Goal: Information Seeking & Learning: Check status

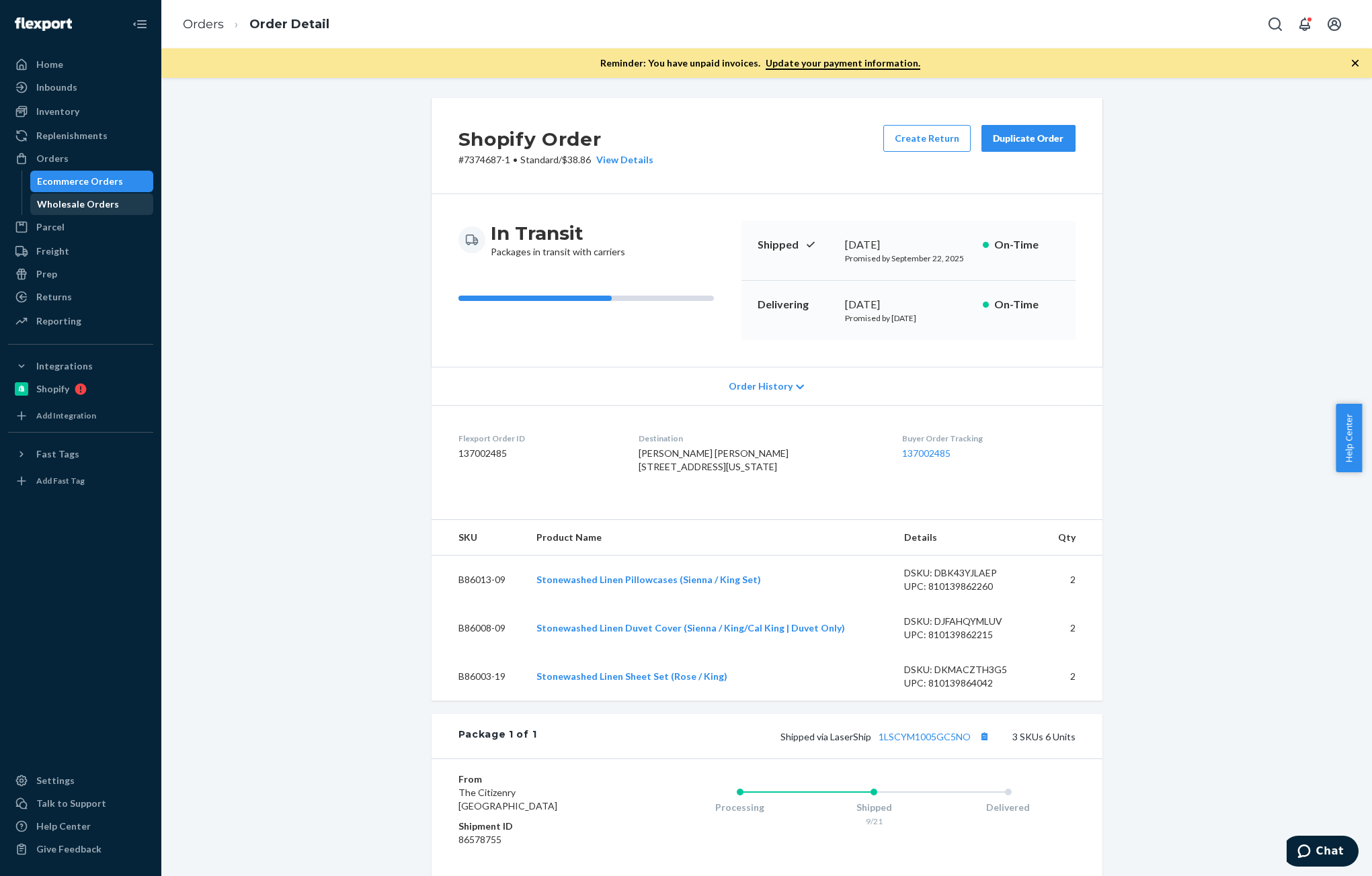
scroll to position [265, 0]
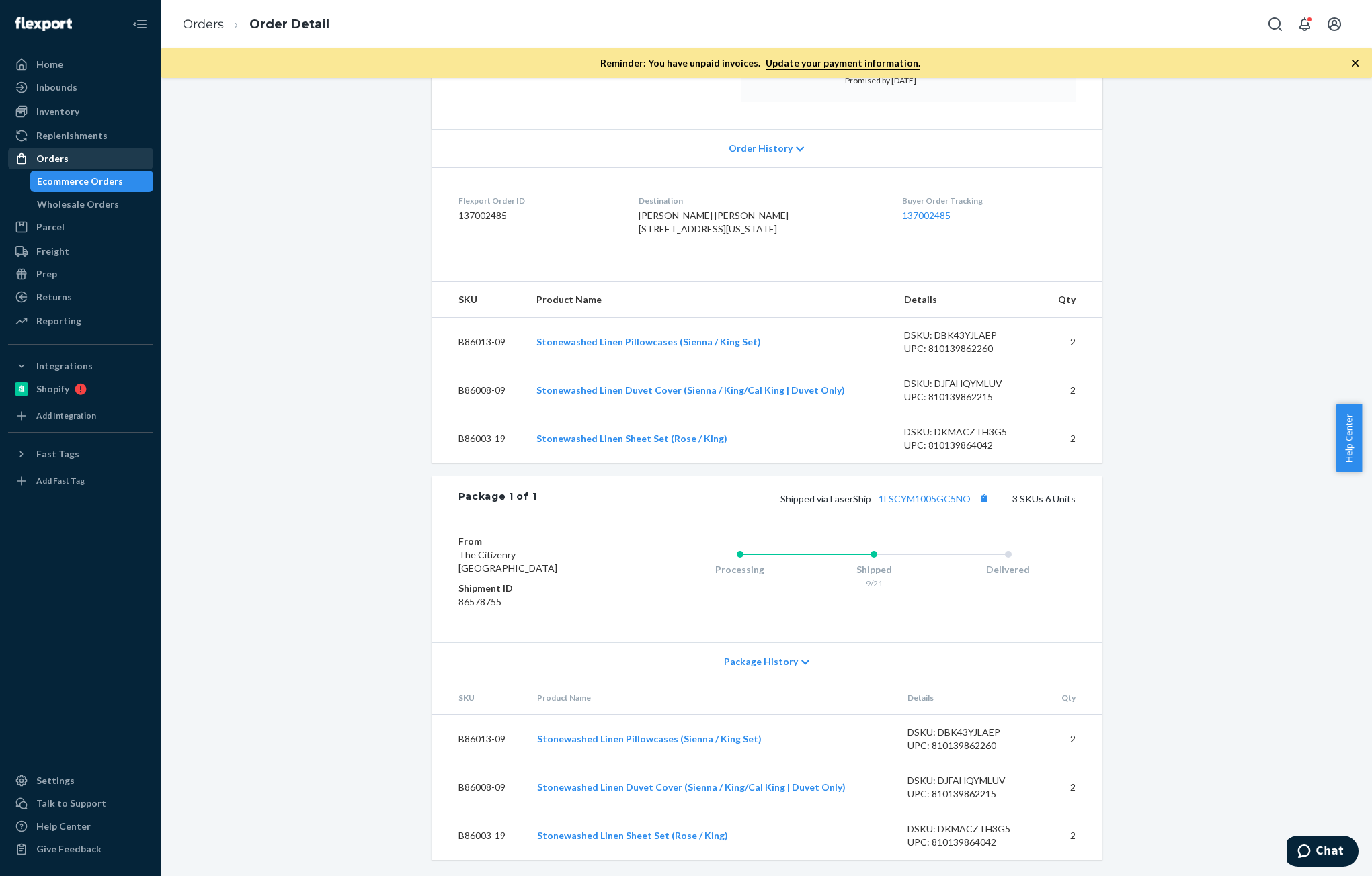
click at [49, 161] on div "Orders" at bounding box center [52, 158] width 32 height 13
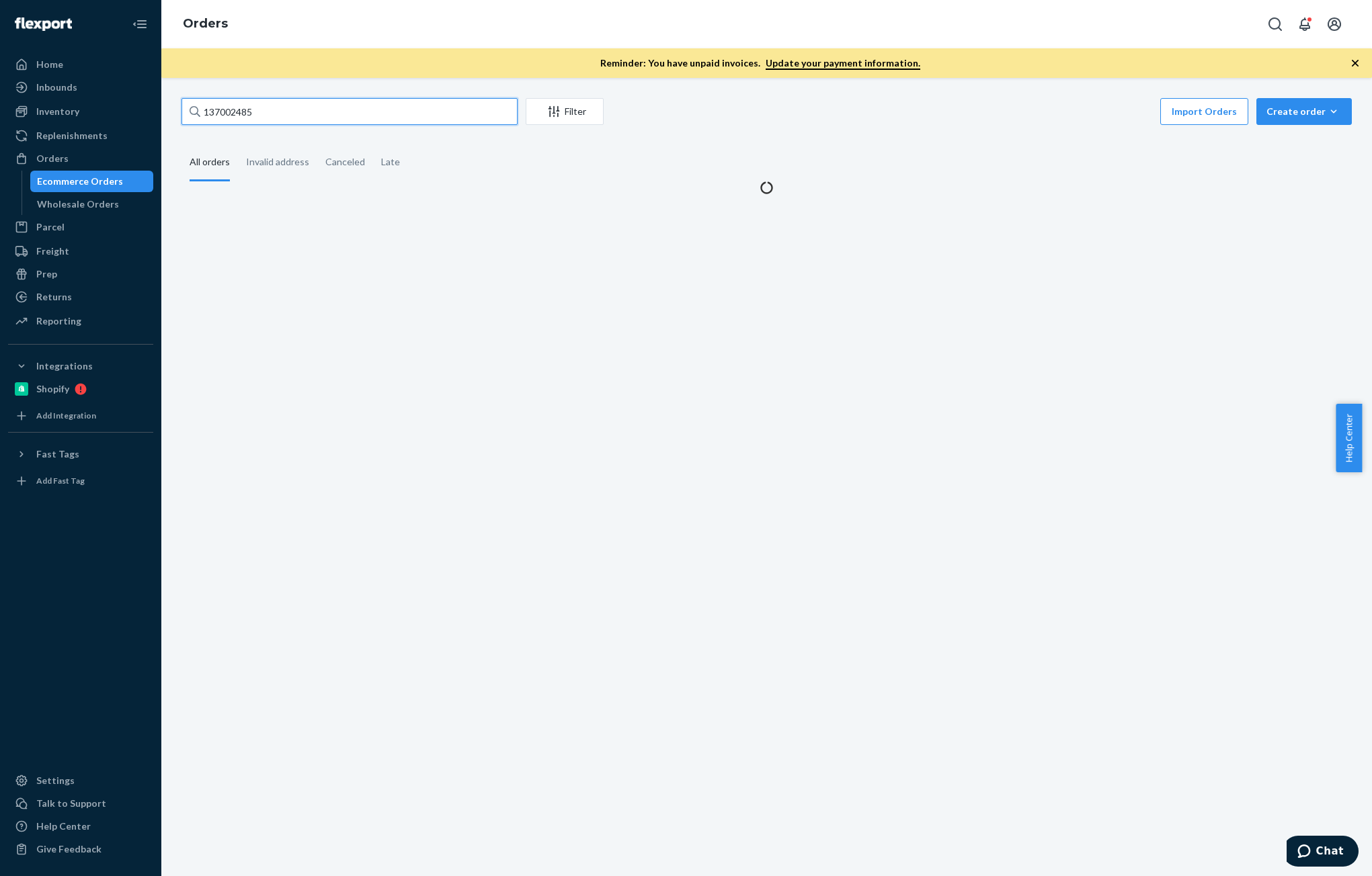
click at [347, 107] on input "137002485" at bounding box center [350, 111] width 336 height 27
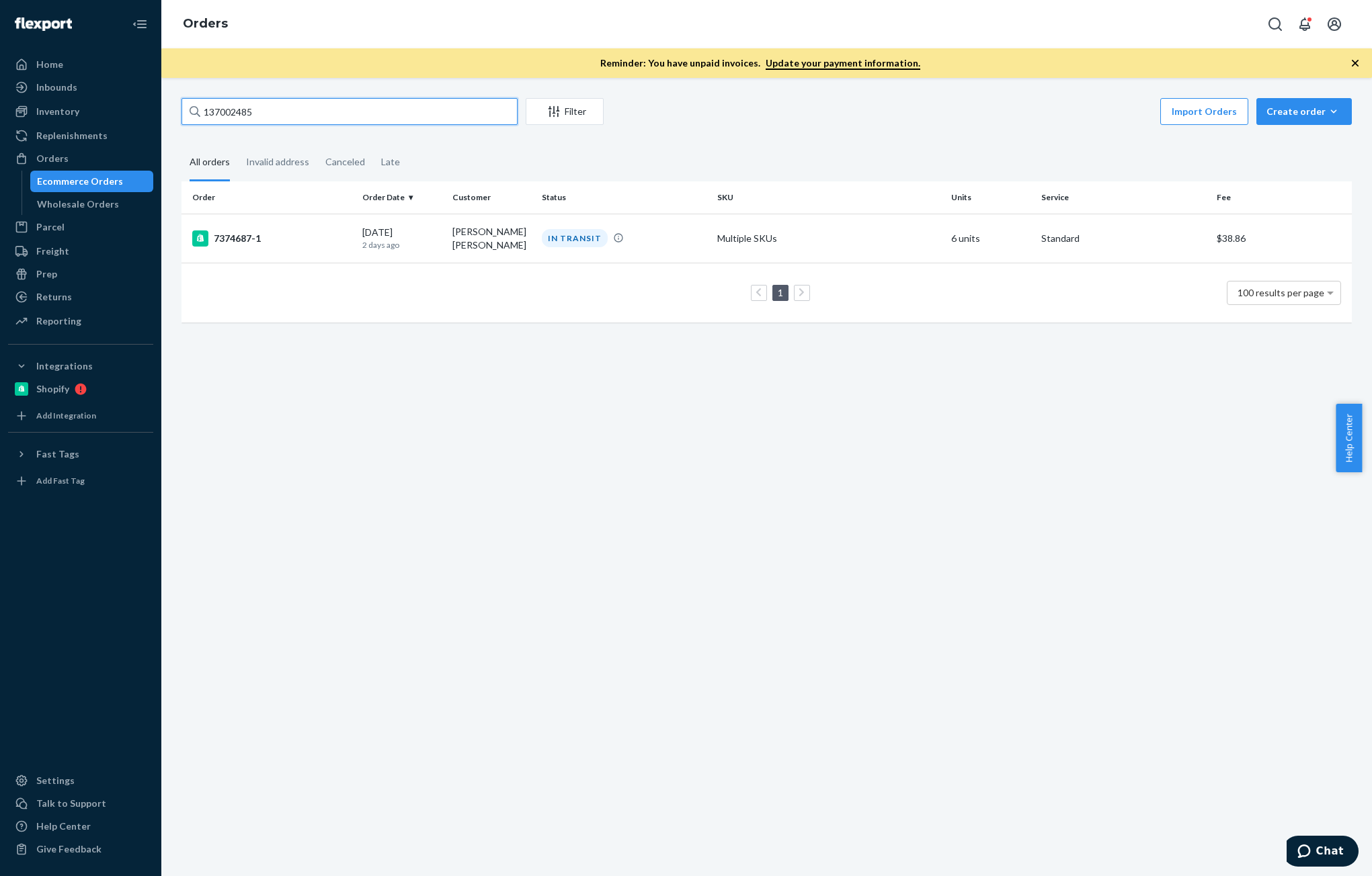
paste input "[STREET_ADDRESS]"
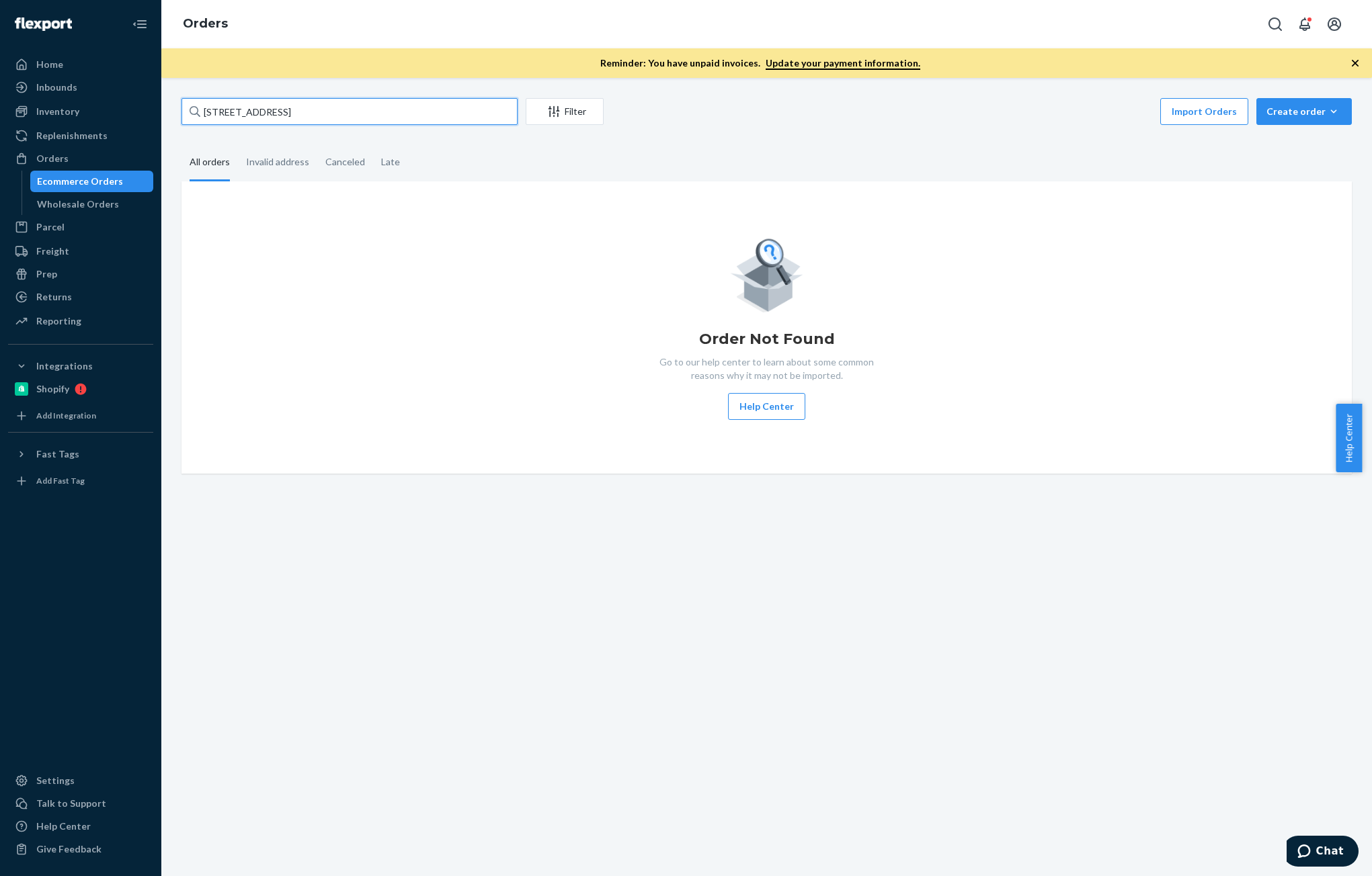
click at [283, 111] on input "[STREET_ADDRESS]" at bounding box center [350, 111] width 336 height 27
click at [58, 150] on div "Orders" at bounding box center [81, 158] width 143 height 19
click at [283, 111] on input "[STREET_ADDRESS]" at bounding box center [350, 111] width 336 height 27
paste input "Collective [PERSON_NAME]"
type input "Collective [PERSON_NAME]"
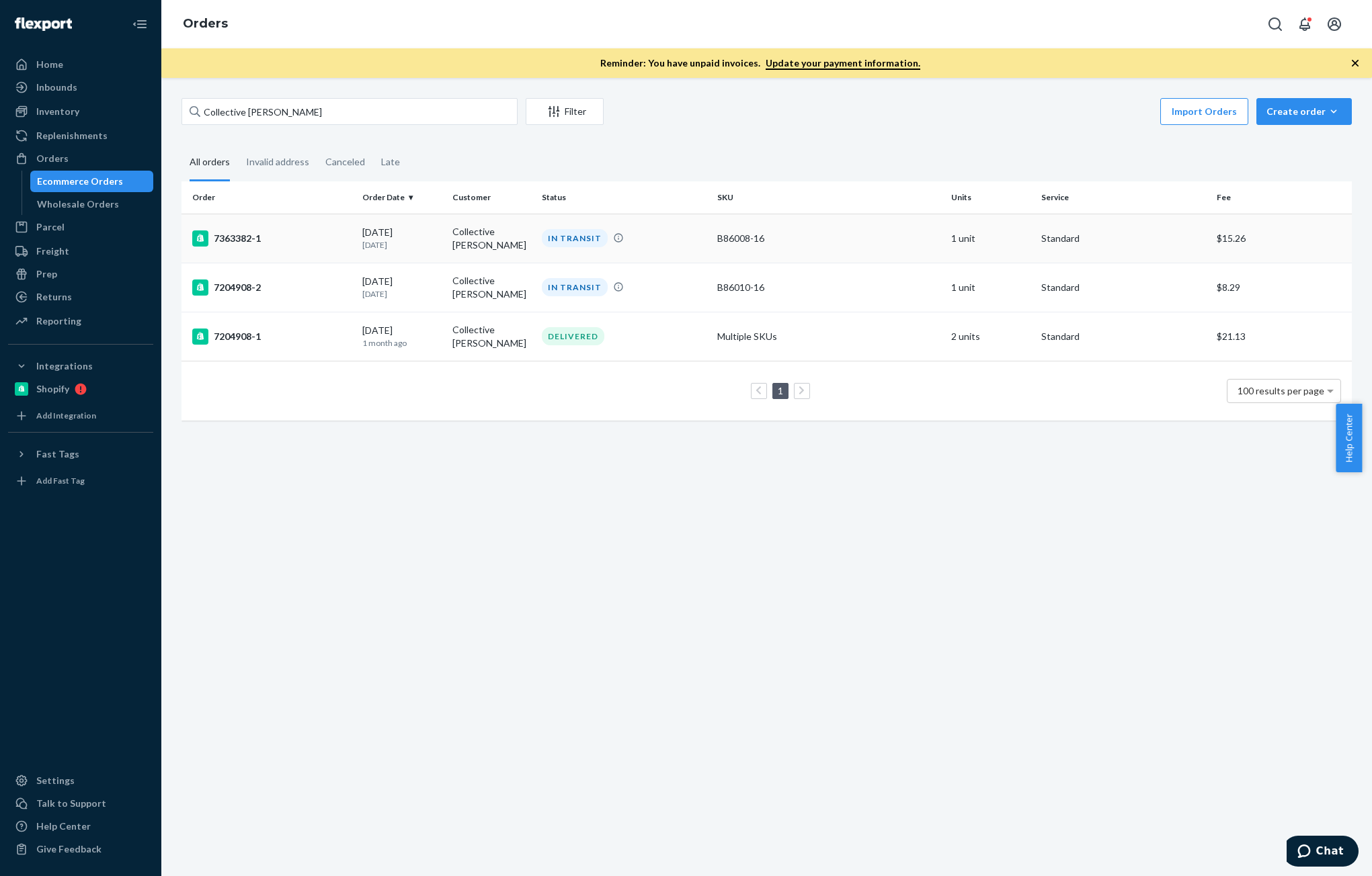
click at [384, 239] on p "[DATE]" at bounding box center [401, 244] width 79 height 12
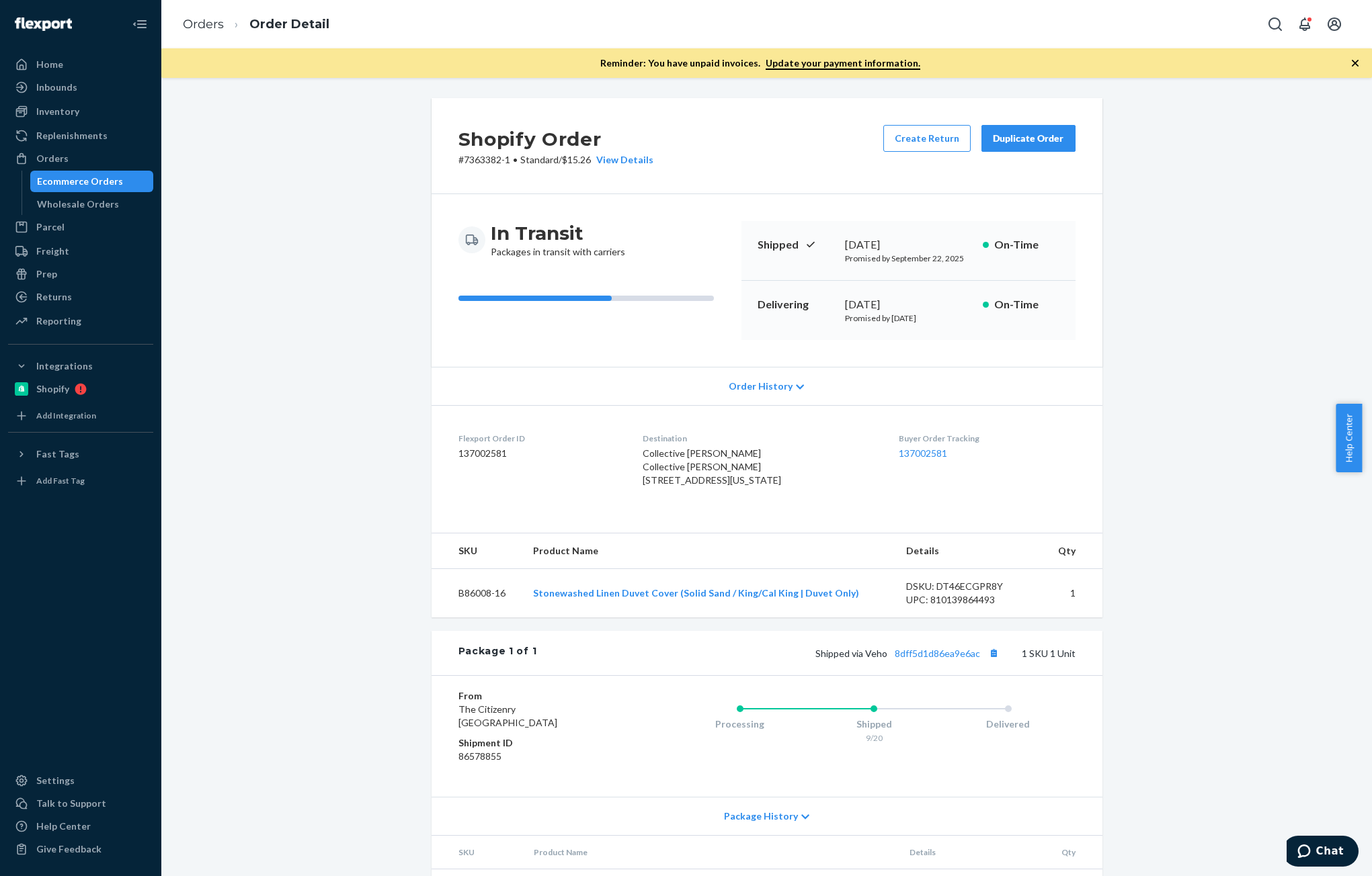
click at [481, 444] on dt "Flexport Order ID" at bounding box center [540, 438] width 163 height 12
click at [482, 461] on div "Flexport Order ID 137002581" at bounding box center [540, 463] width 163 height 60
copy dd "137002581"
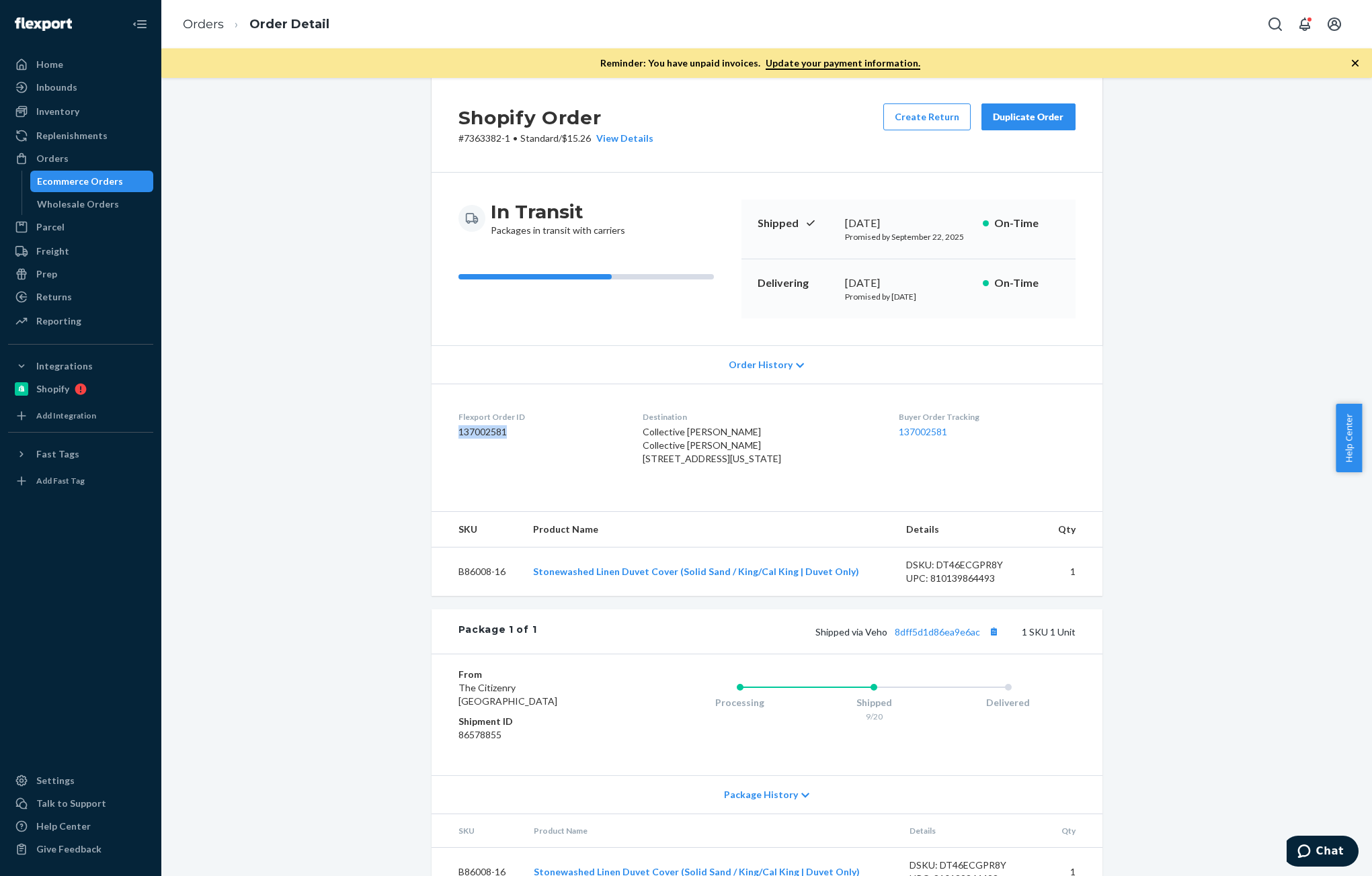
scroll to position [98, 0]
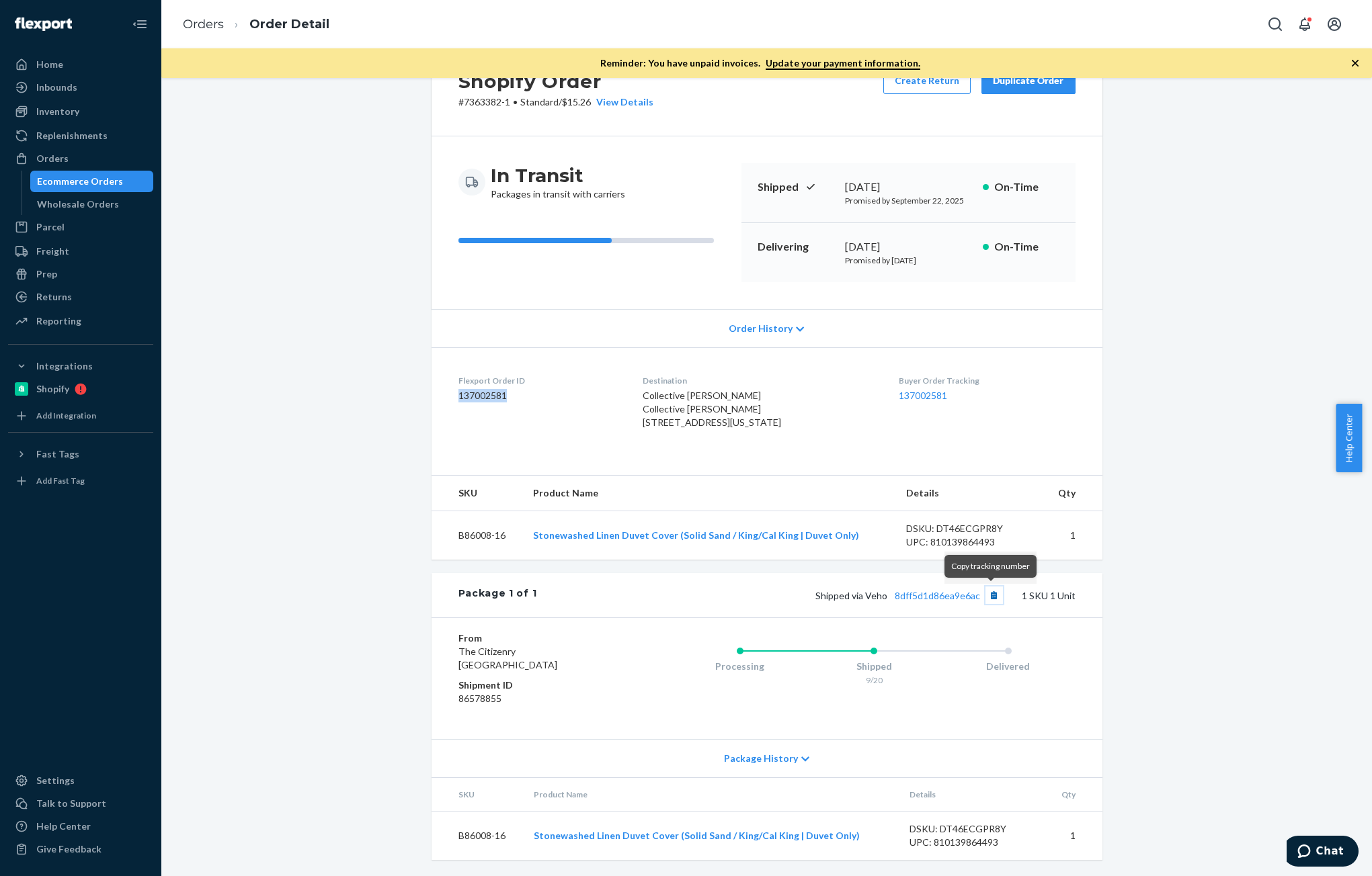
click at [990, 600] on button "Copy tracking number" at bounding box center [995, 596] width 18 height 18
click at [479, 389] on dd "137002581" at bounding box center [540, 396] width 163 height 13
drag, startPoint x: 479, startPoint y: 360, endPoint x: 396, endPoint y: 257, distance: 132.3
click at [479, 389] on dd "137002581" at bounding box center [540, 396] width 163 height 13
click at [50, 157] on div "Orders" at bounding box center [52, 158] width 32 height 13
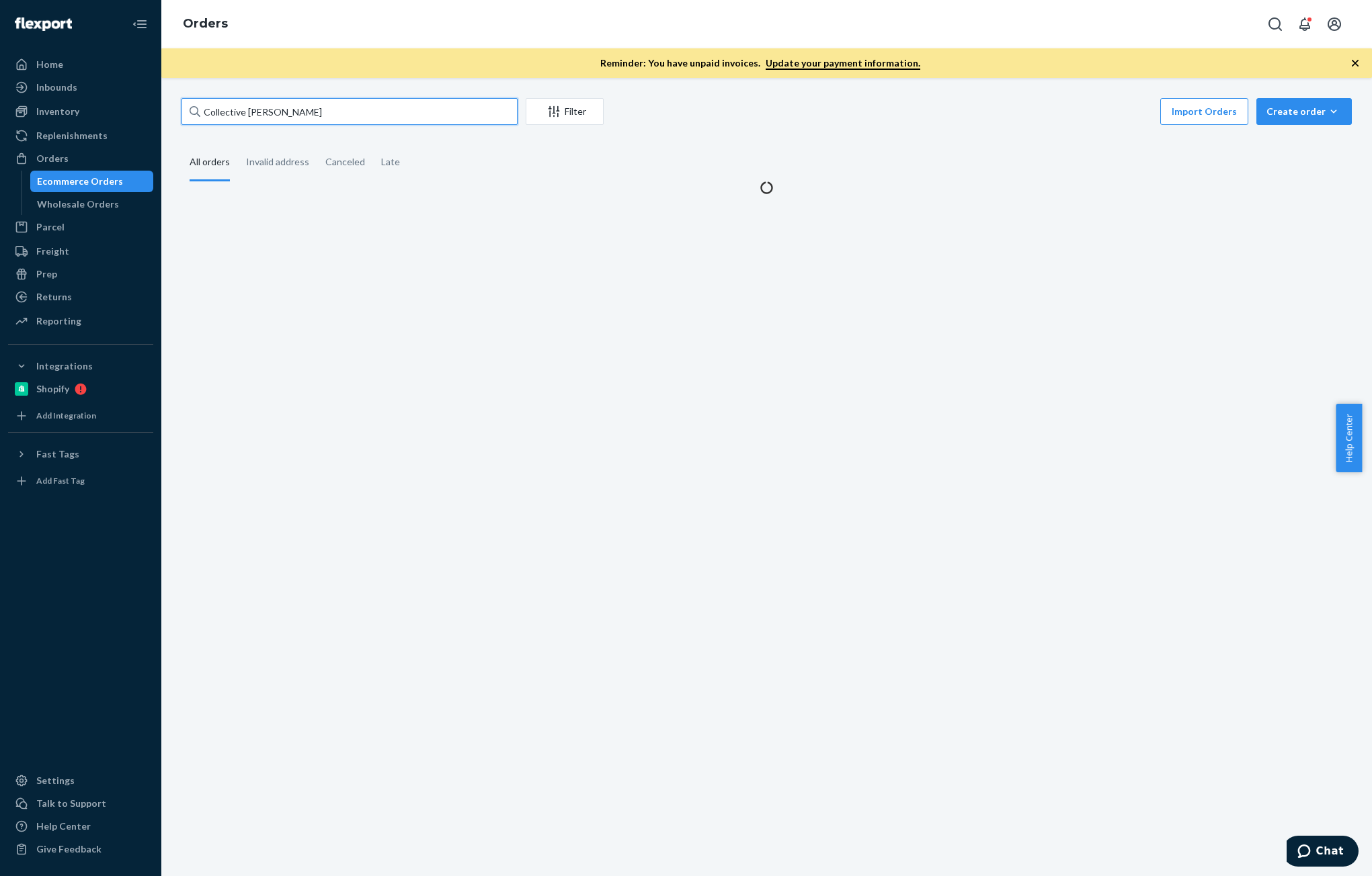
drag, startPoint x: 325, startPoint y: 99, endPoint x: 331, endPoint y: 102, distance: 6.7
click at [324, 99] on input "Collective [PERSON_NAME]" at bounding box center [350, 111] width 336 height 27
click at [339, 105] on input "Collective [PERSON_NAME]" at bounding box center [350, 111] width 336 height 27
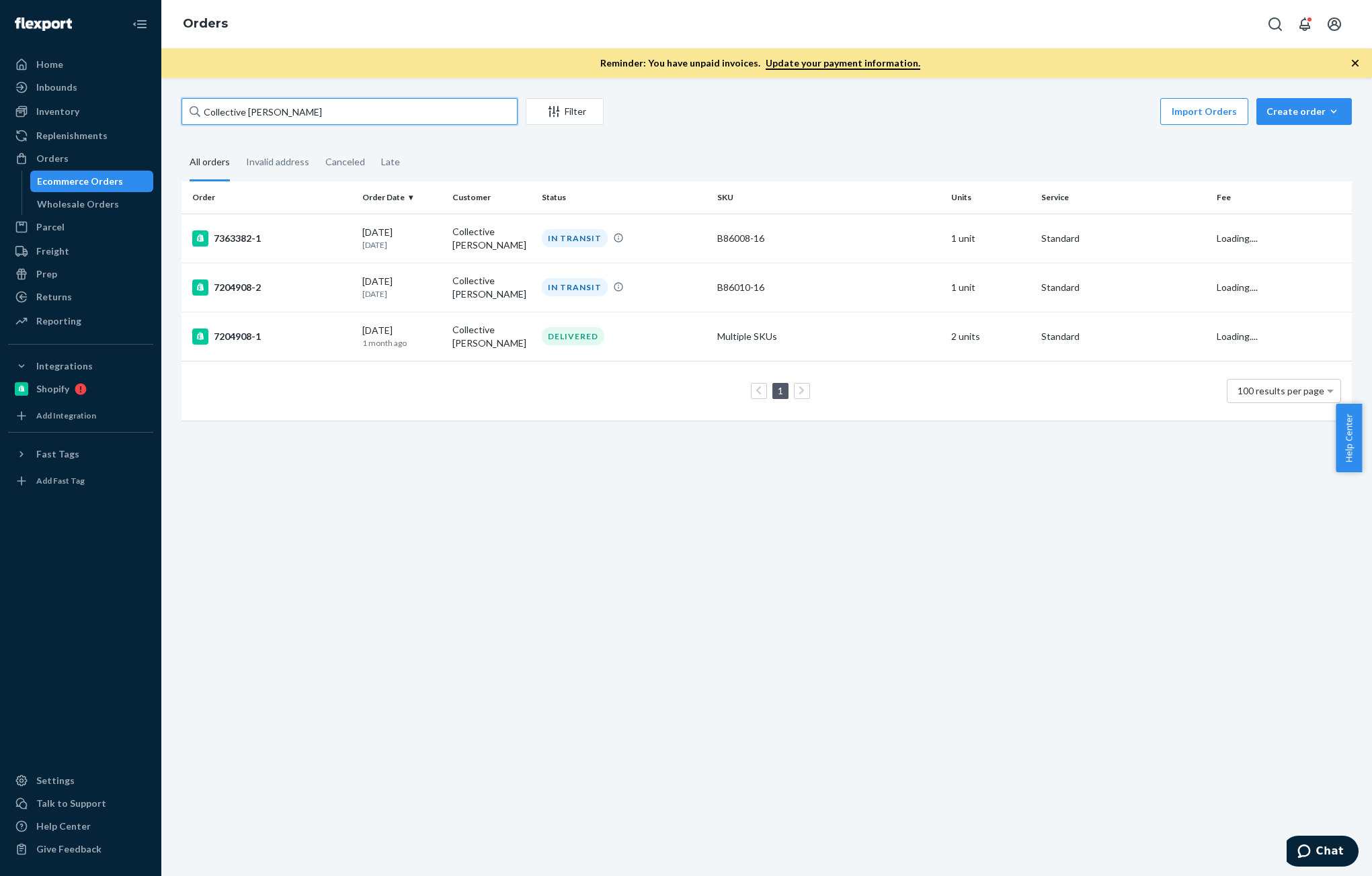
paste input "[PERSON_NAME]"
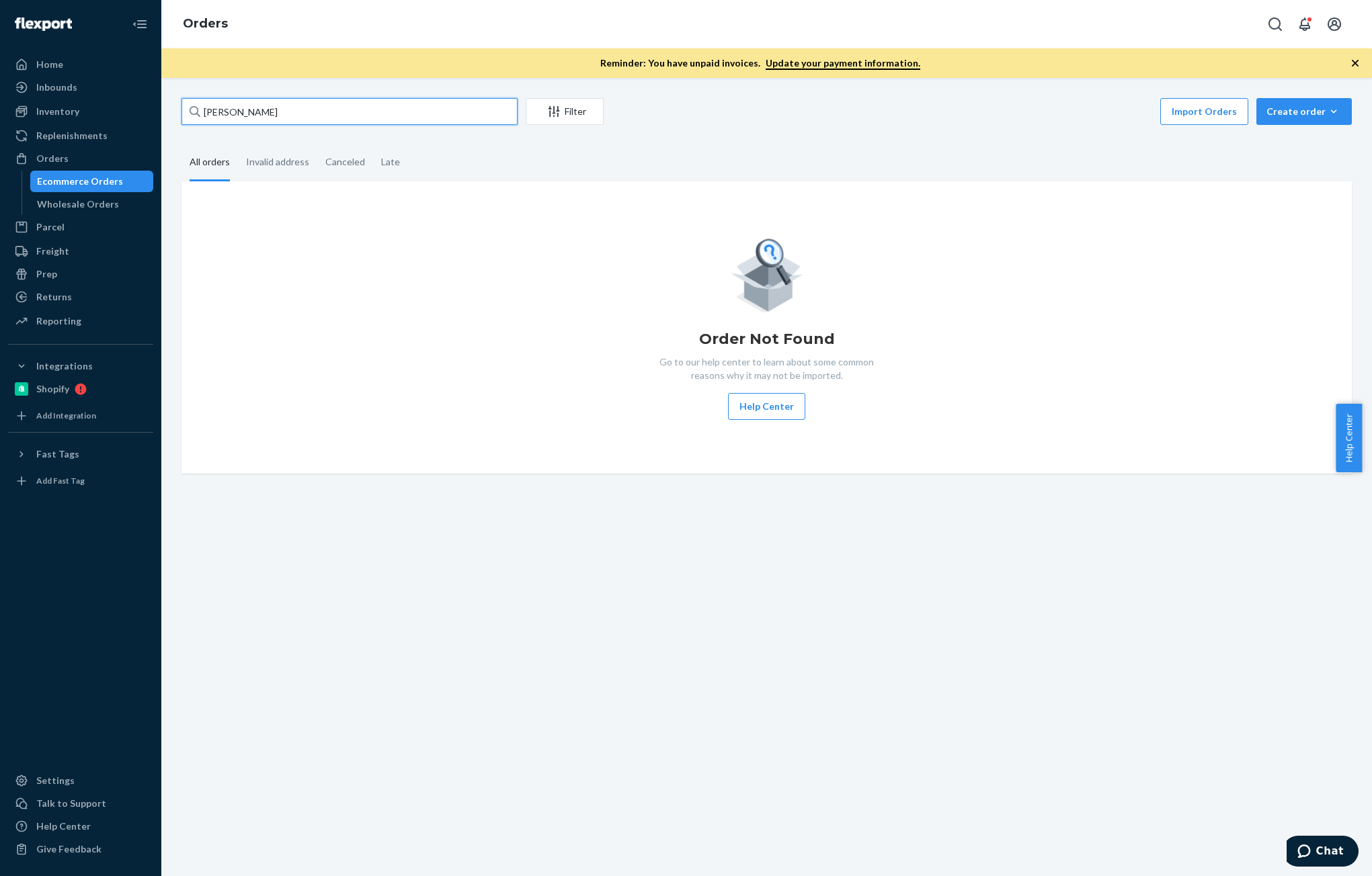
click at [322, 119] on input "[PERSON_NAME]" at bounding box center [350, 111] width 336 height 27
paste input "[PERSON_NAME]"
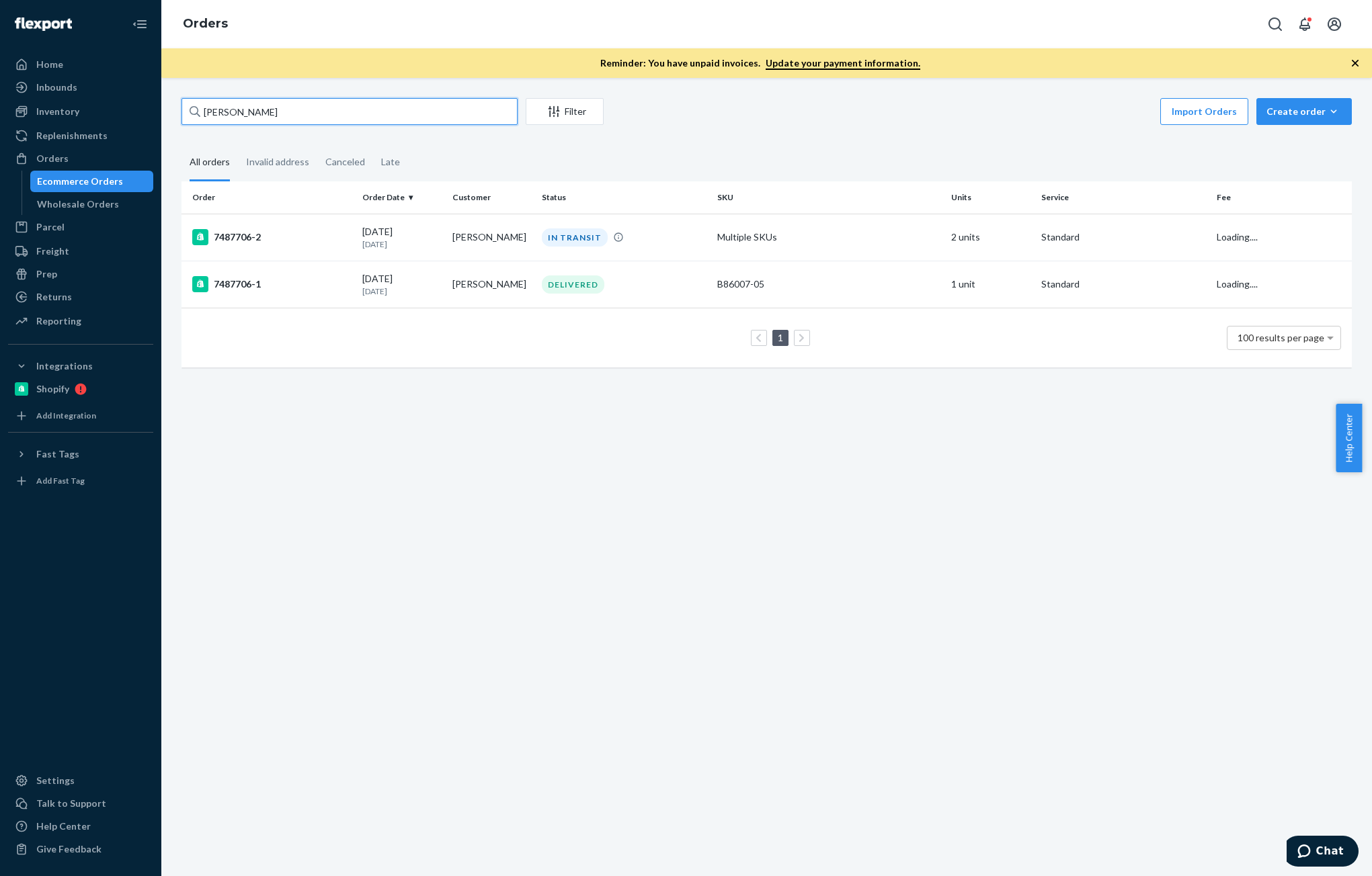
type input "[PERSON_NAME]"
click at [407, 239] on p "[DATE]" at bounding box center [401, 244] width 79 height 12
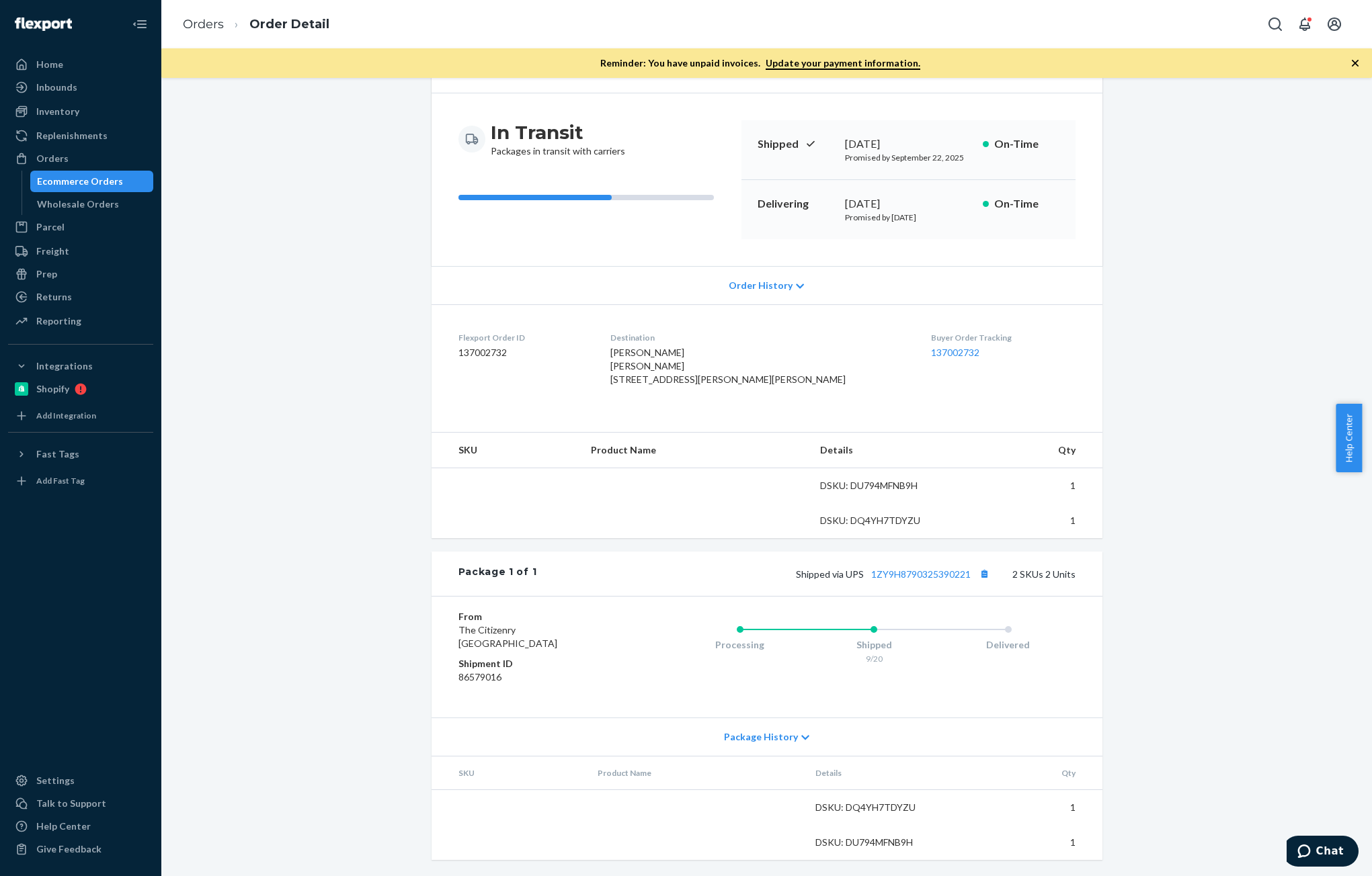
scroll to position [127, 0]
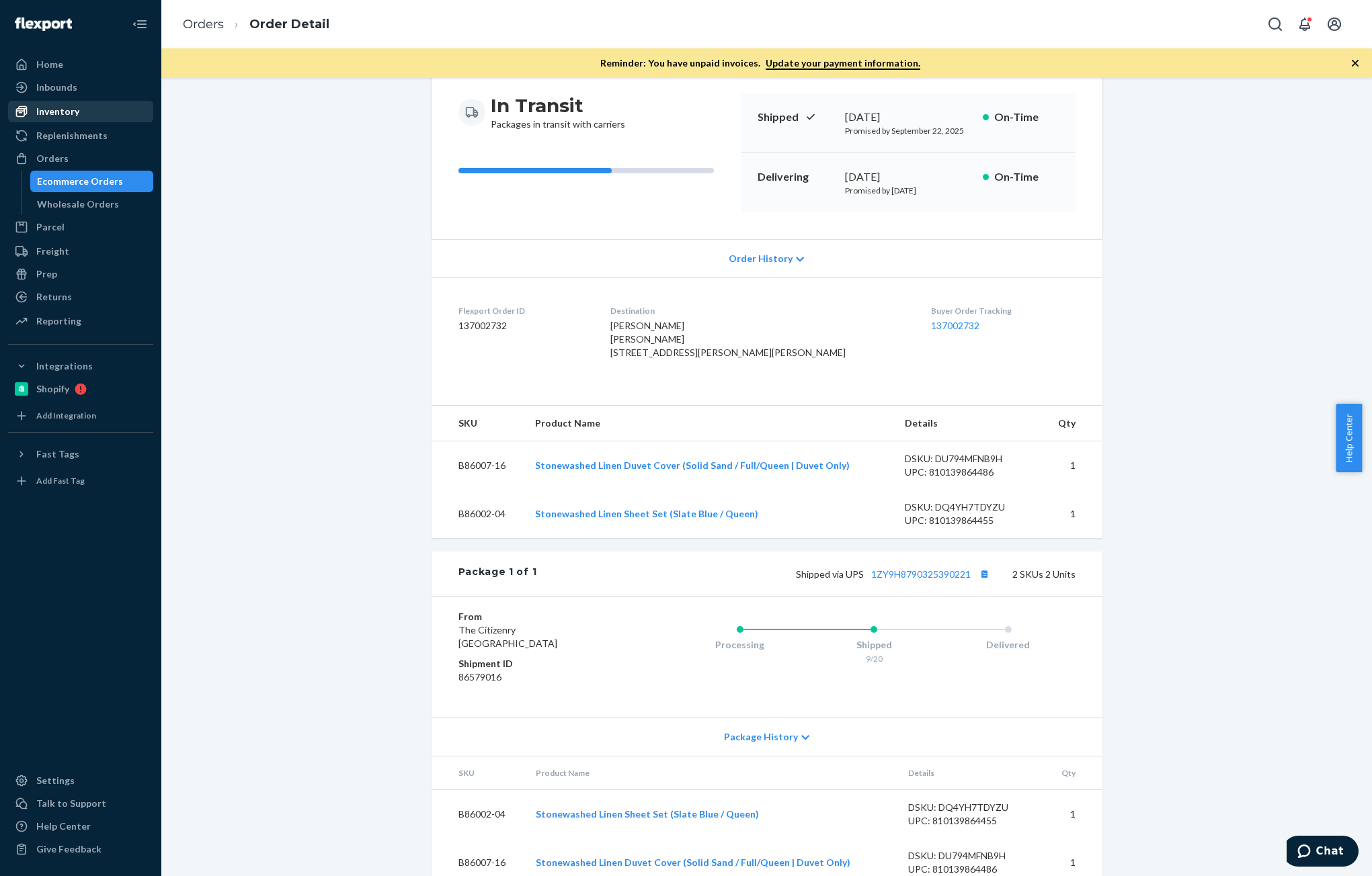
click at [41, 105] on div "Inventory" at bounding box center [58, 111] width 43 height 13
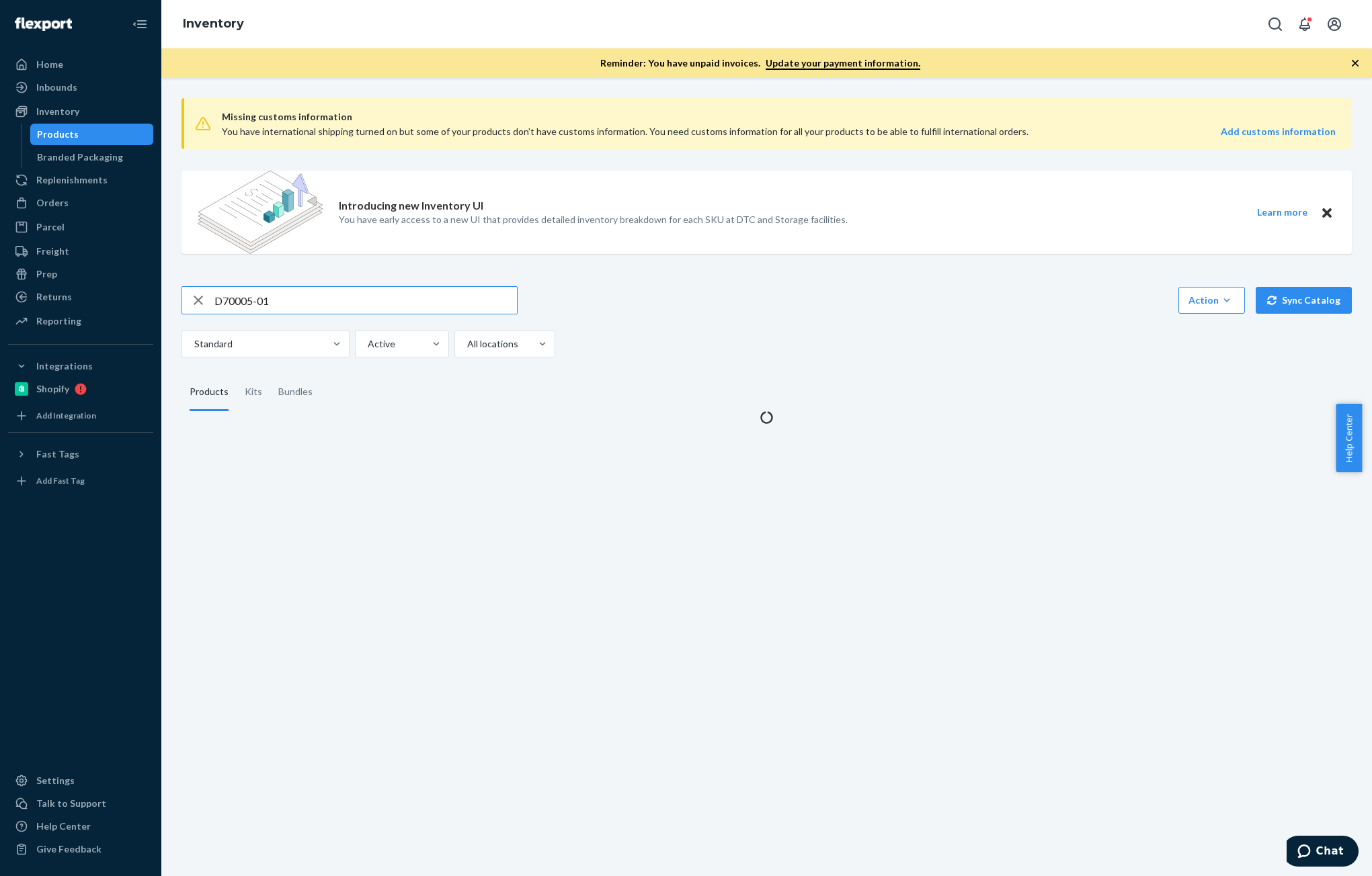
click at [339, 295] on input "D70005-01" at bounding box center [366, 300] width 303 height 27
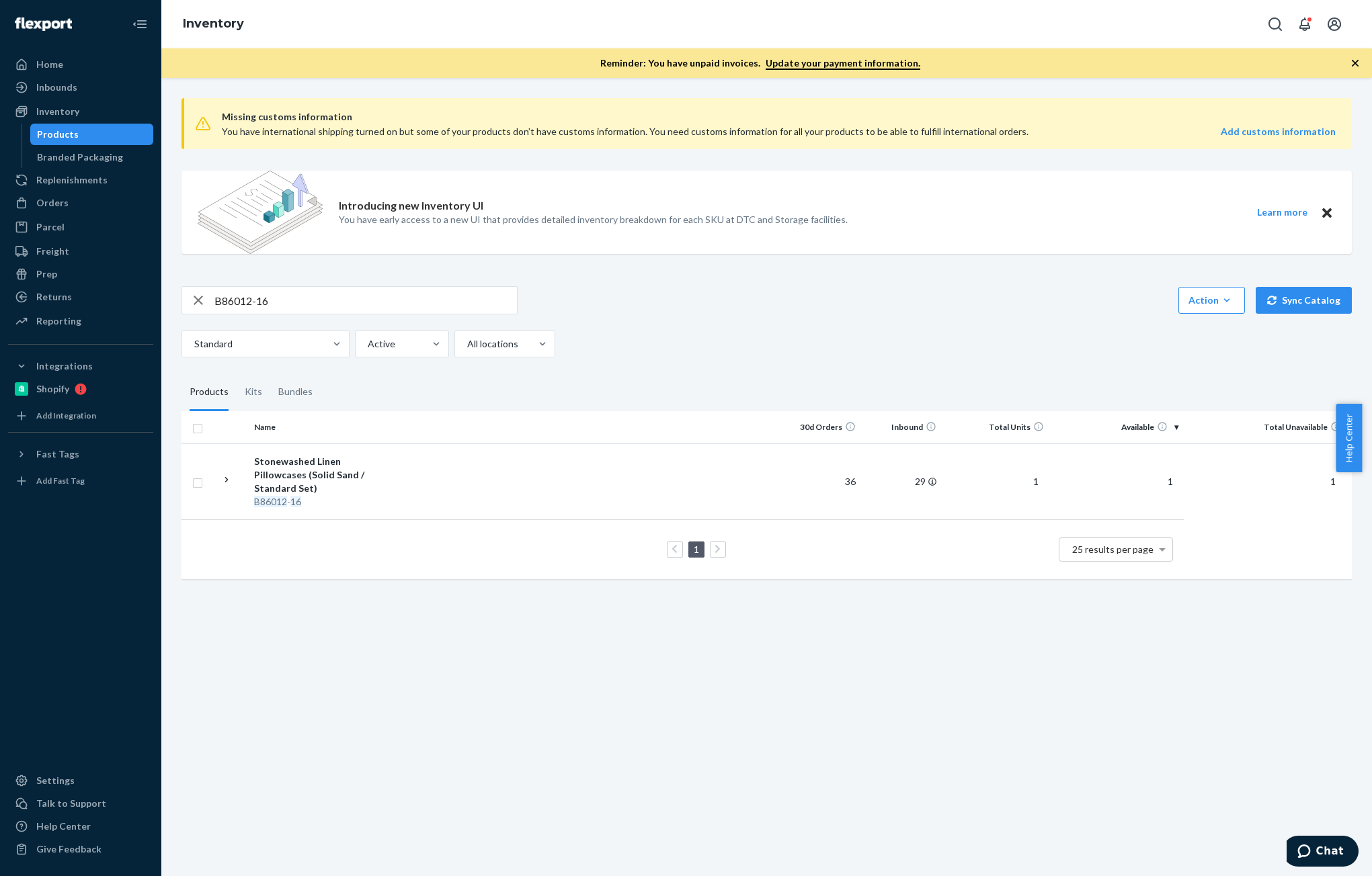
click at [331, 296] on input "B86012-16" at bounding box center [366, 300] width 303 height 27
paste input "SKU B86002-2"
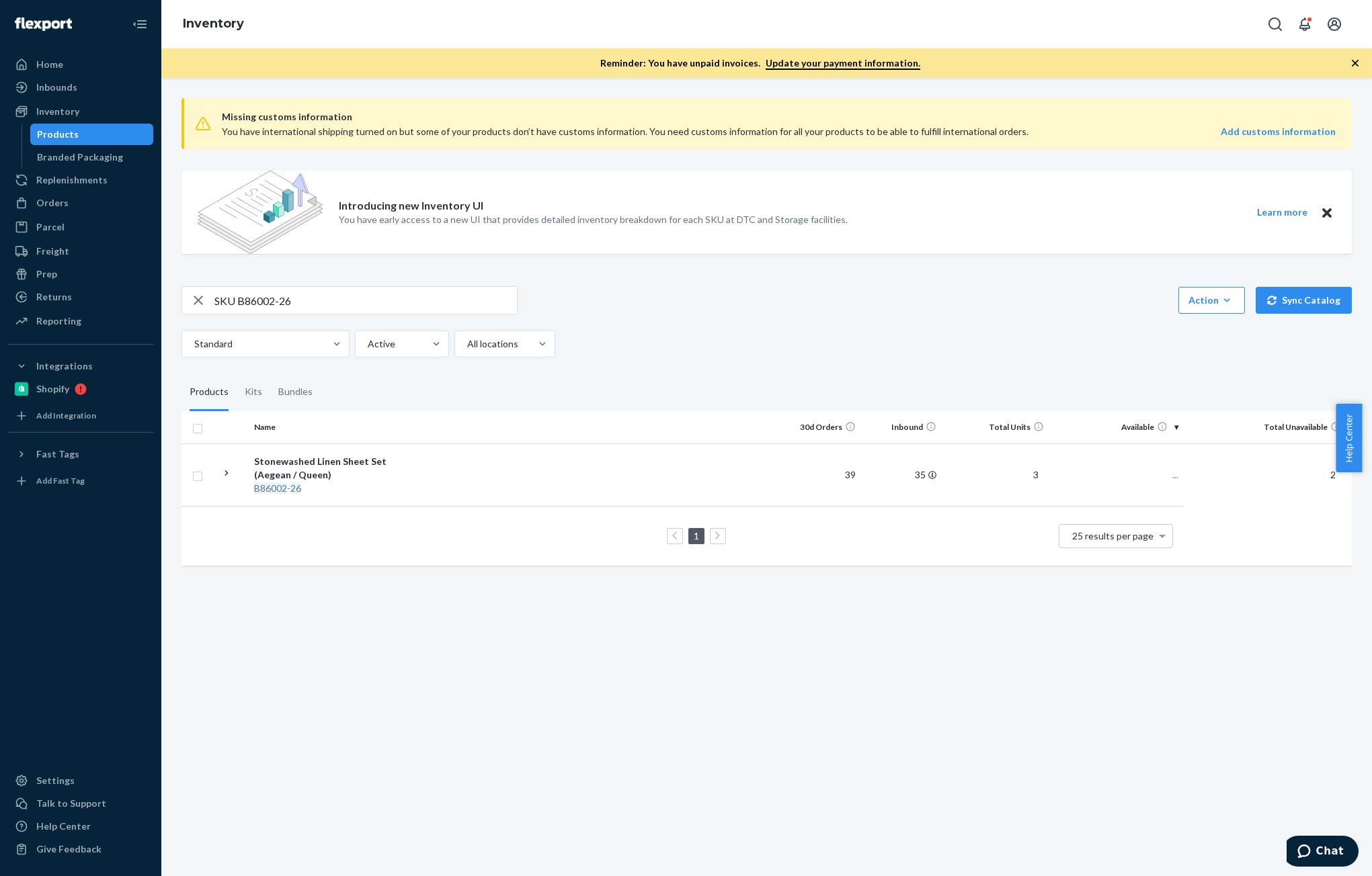
click at [234, 296] on input "SKU B86002-26" at bounding box center [366, 300] width 303 height 27
click at [287, 288] on input "B86002-26" at bounding box center [366, 300] width 303 height 27
paste input "12-05"
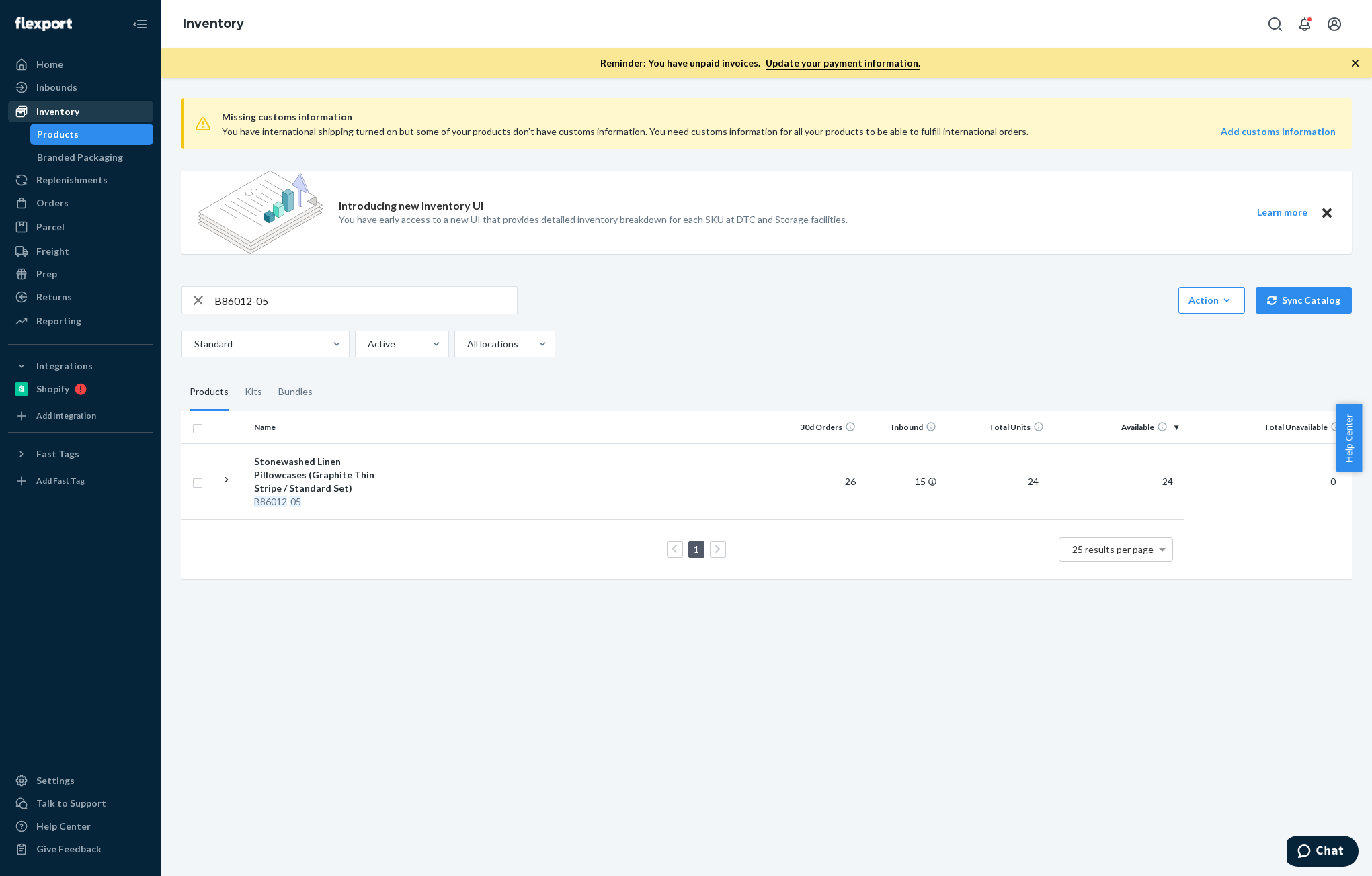
click at [50, 107] on div "Inventory" at bounding box center [58, 111] width 43 height 13
click at [283, 299] on input "B86012-05" at bounding box center [366, 300] width 303 height 27
paste input "02-26"
type input "B86002-26"
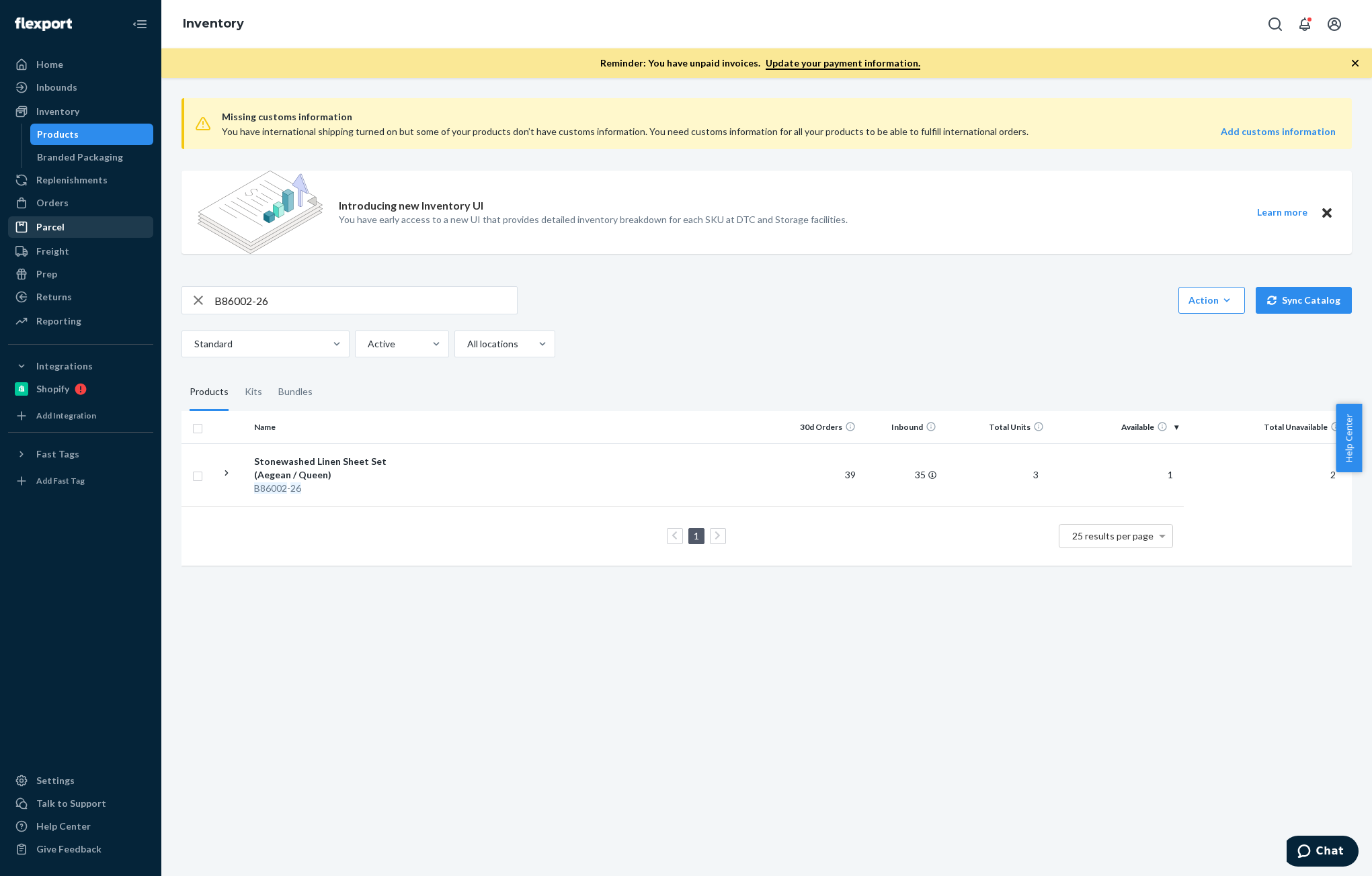
drag, startPoint x: 68, startPoint y: 204, endPoint x: 105, endPoint y: 227, distance: 43.6
click at [68, 204] on div "Orders" at bounding box center [81, 203] width 143 height 19
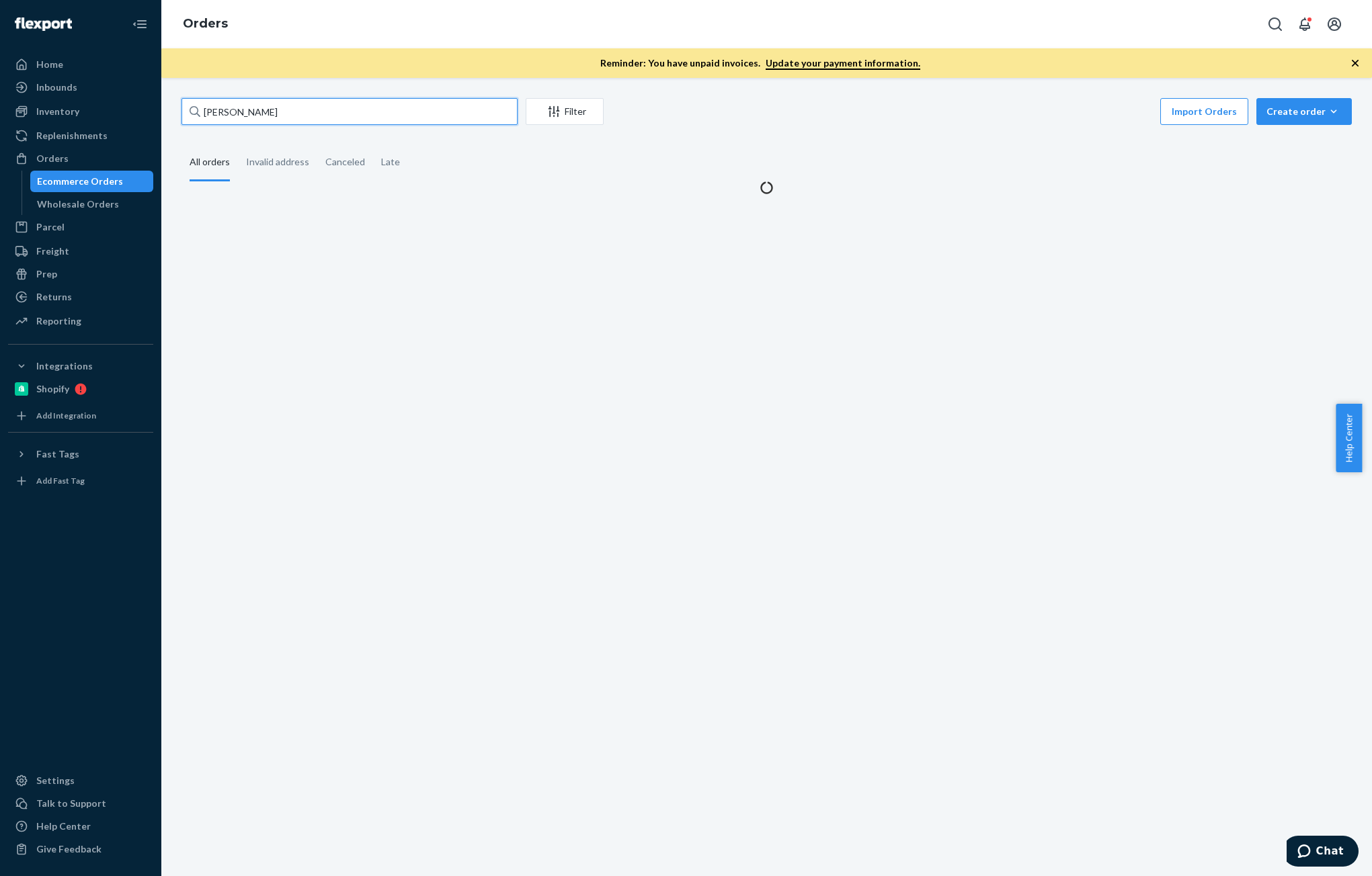
click at [312, 115] on input "[PERSON_NAME]" at bounding box center [350, 111] width 336 height 27
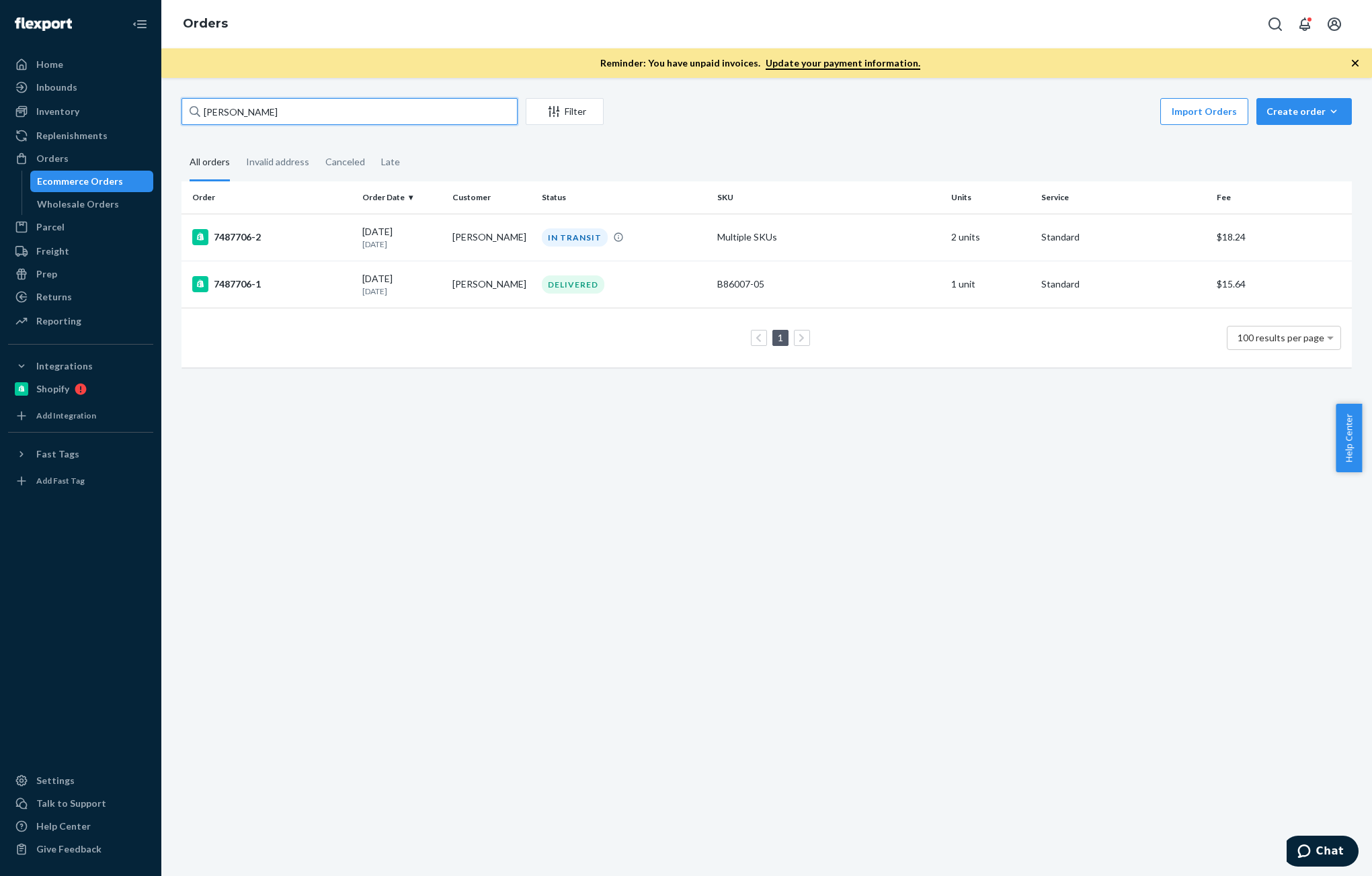
click at [318, 121] on input "[PERSON_NAME]" at bounding box center [350, 111] width 336 height 27
click at [50, 105] on div "Inventory" at bounding box center [58, 111] width 43 height 13
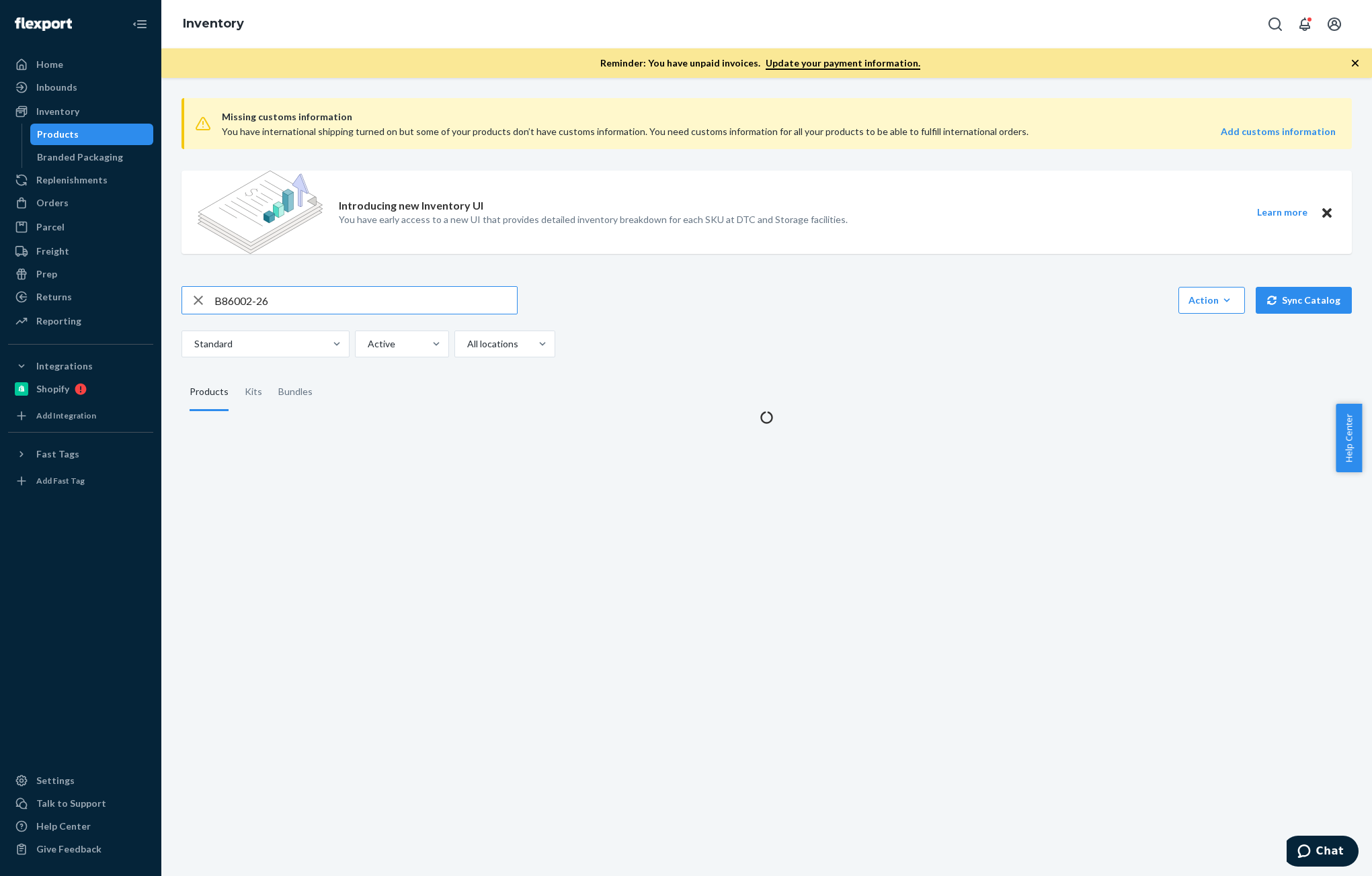
click at [340, 294] on input "B86002-26" at bounding box center [366, 300] width 303 height 27
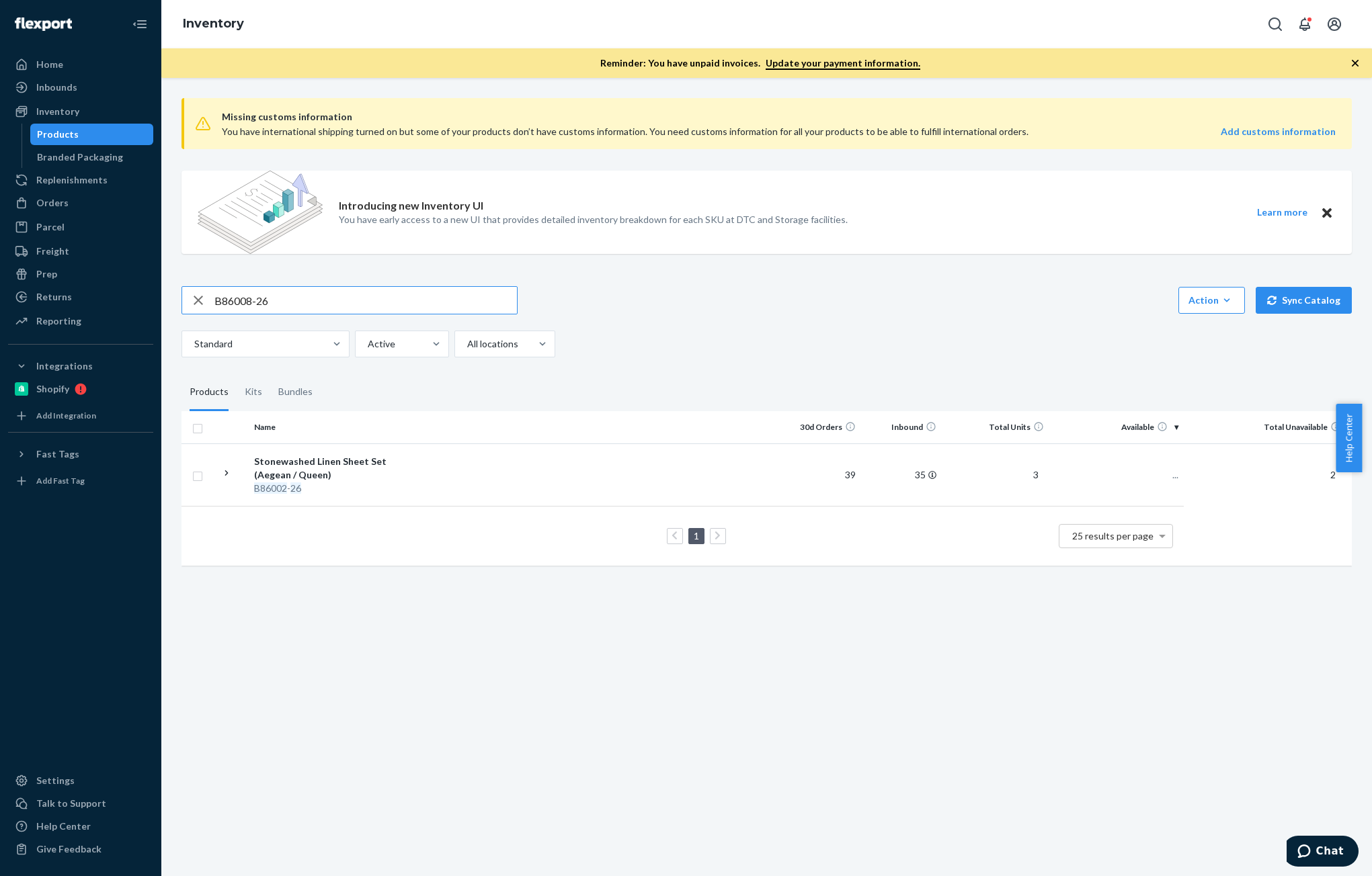
type input "B86008-26"
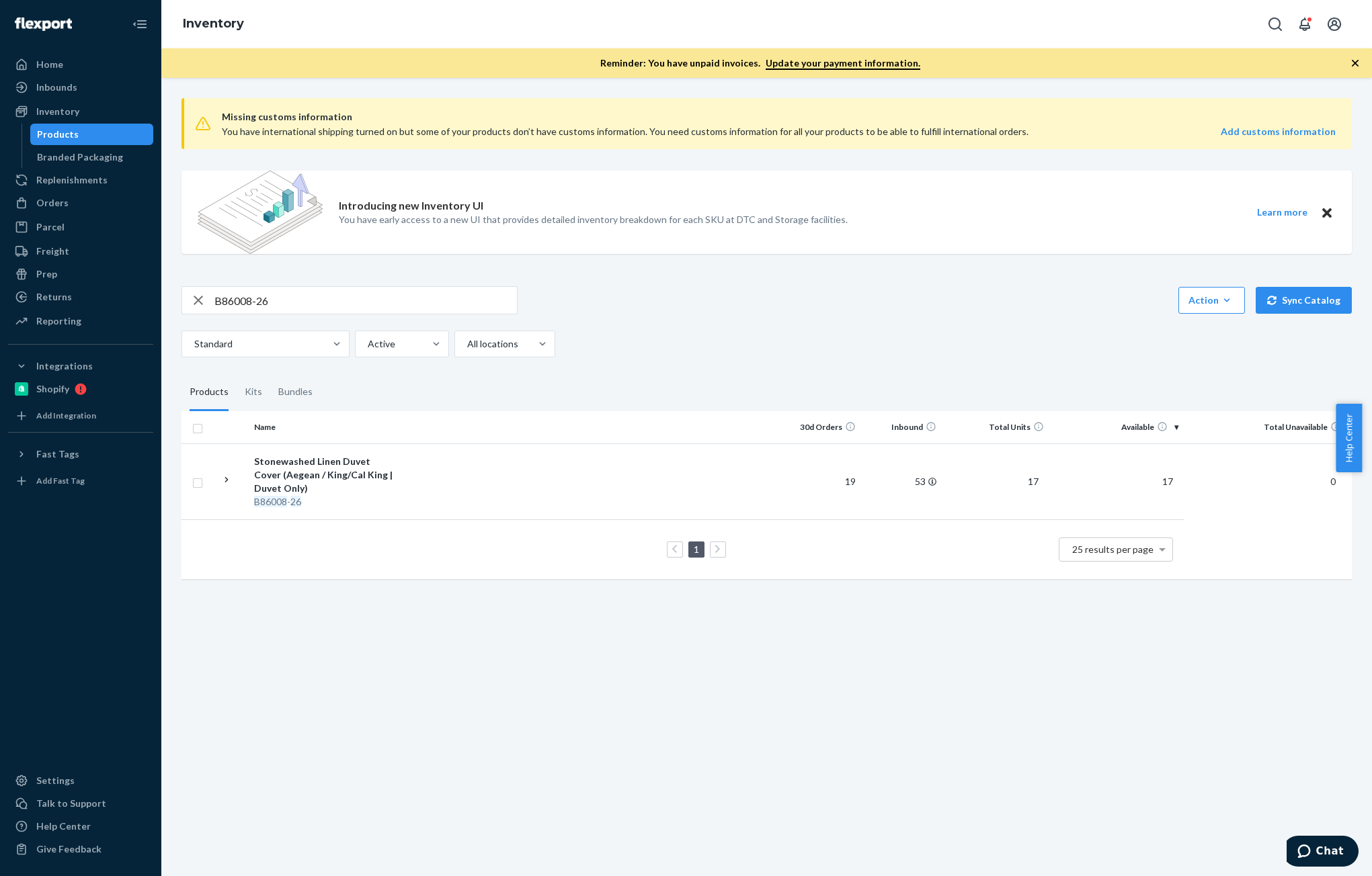
drag, startPoint x: 68, startPoint y: 206, endPoint x: 244, endPoint y: 305, distance: 201.9
click at [68, 206] on div "Orders" at bounding box center [81, 203] width 143 height 19
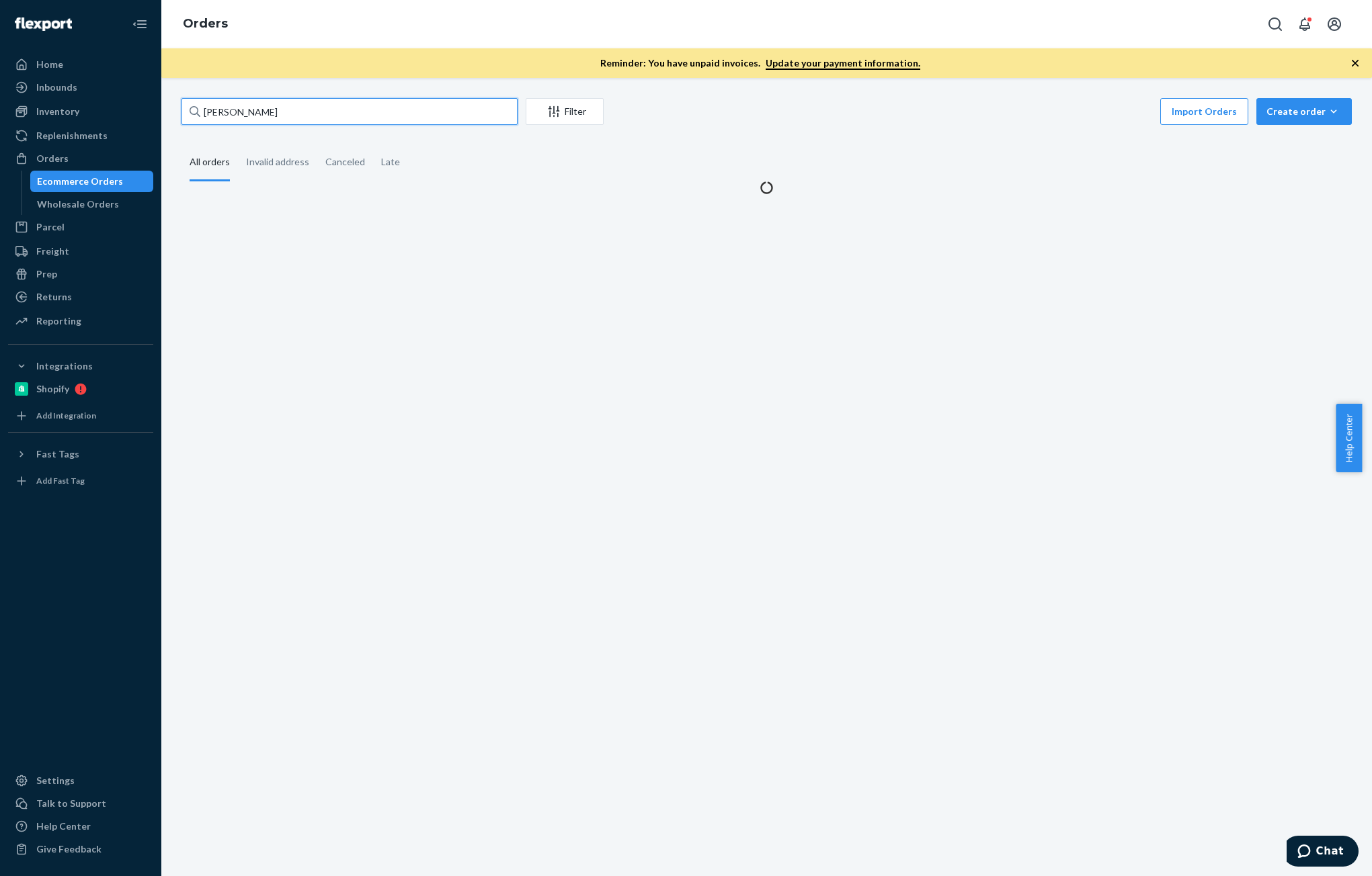
click at [313, 123] on input "[PERSON_NAME]" at bounding box center [350, 111] width 336 height 27
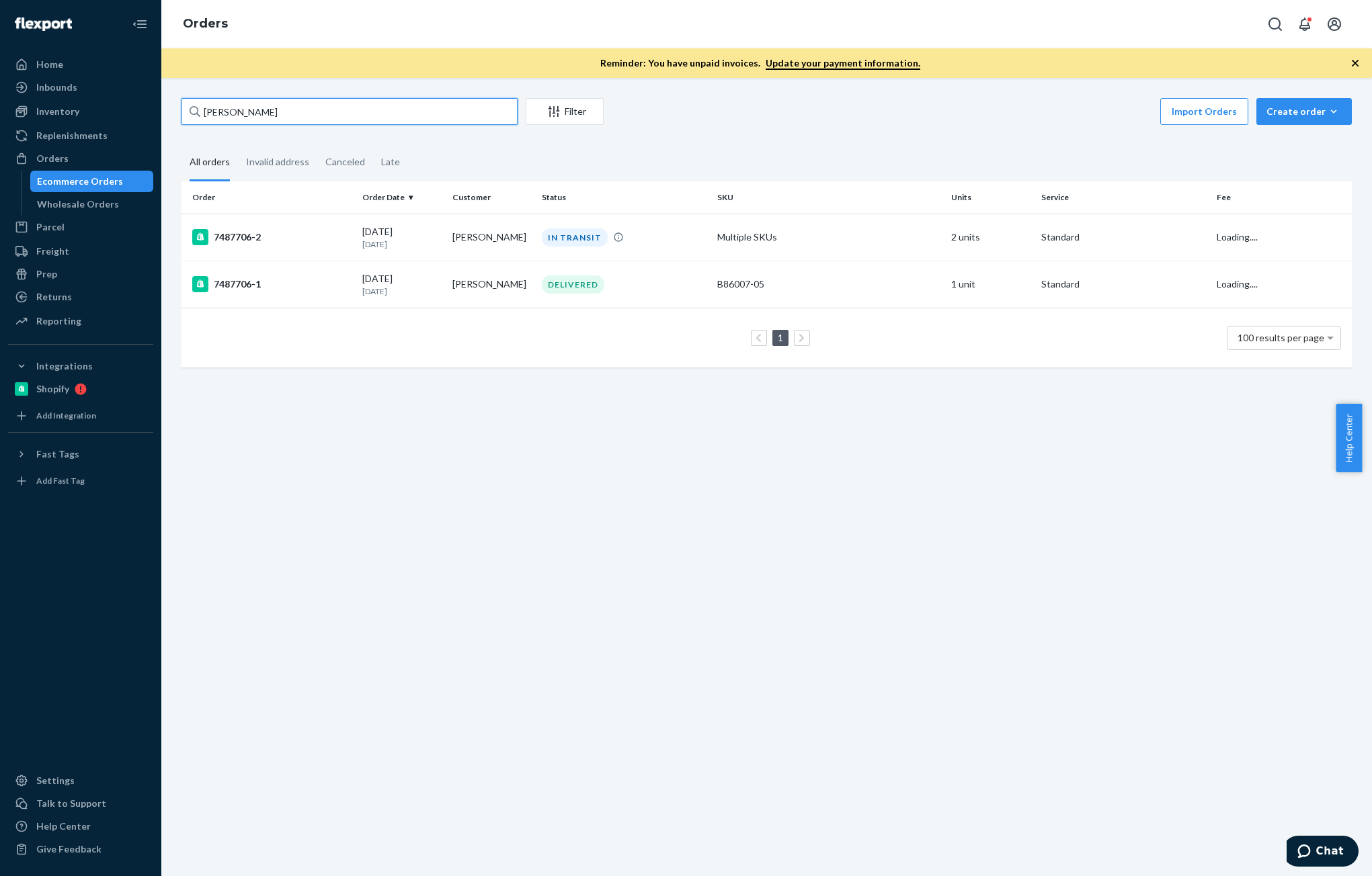
paste input "[PERSON_NAME]"
type input "[PERSON_NAME]"
drag, startPoint x: 87, startPoint y: 108, endPoint x: 104, endPoint y: 58, distance: 52.8
click at [87, 108] on div "Inventory" at bounding box center [81, 111] width 143 height 19
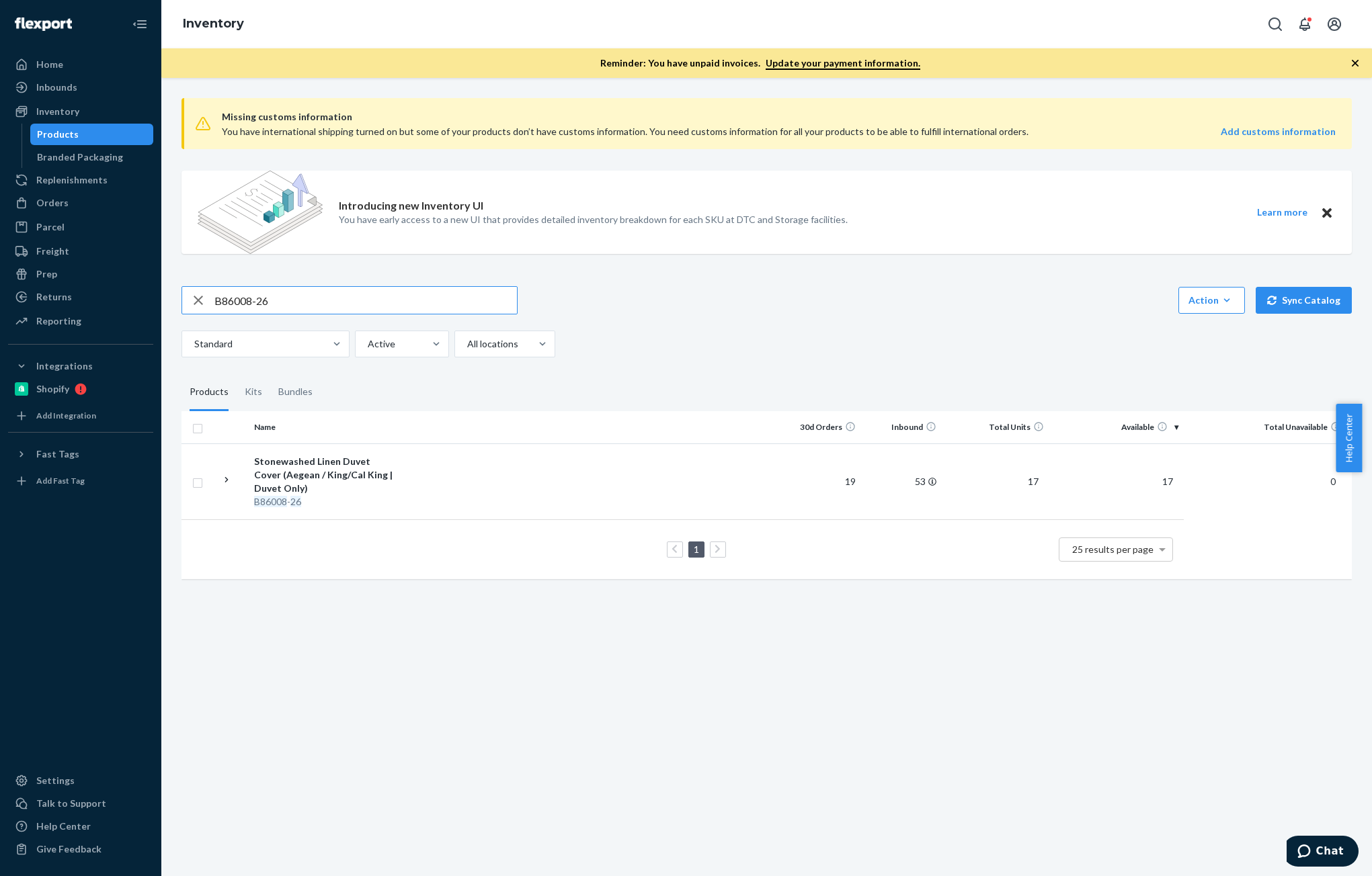
click at [287, 300] on input "B86008-26" at bounding box center [366, 300] width 303 height 27
paste input "13-29"
type input "B86013-29"
drag, startPoint x: 197, startPoint y: 297, endPoint x: 217, endPoint y: 301, distance: 20.4
click at [197, 297] on icon "button" at bounding box center [198, 300] width 16 height 27
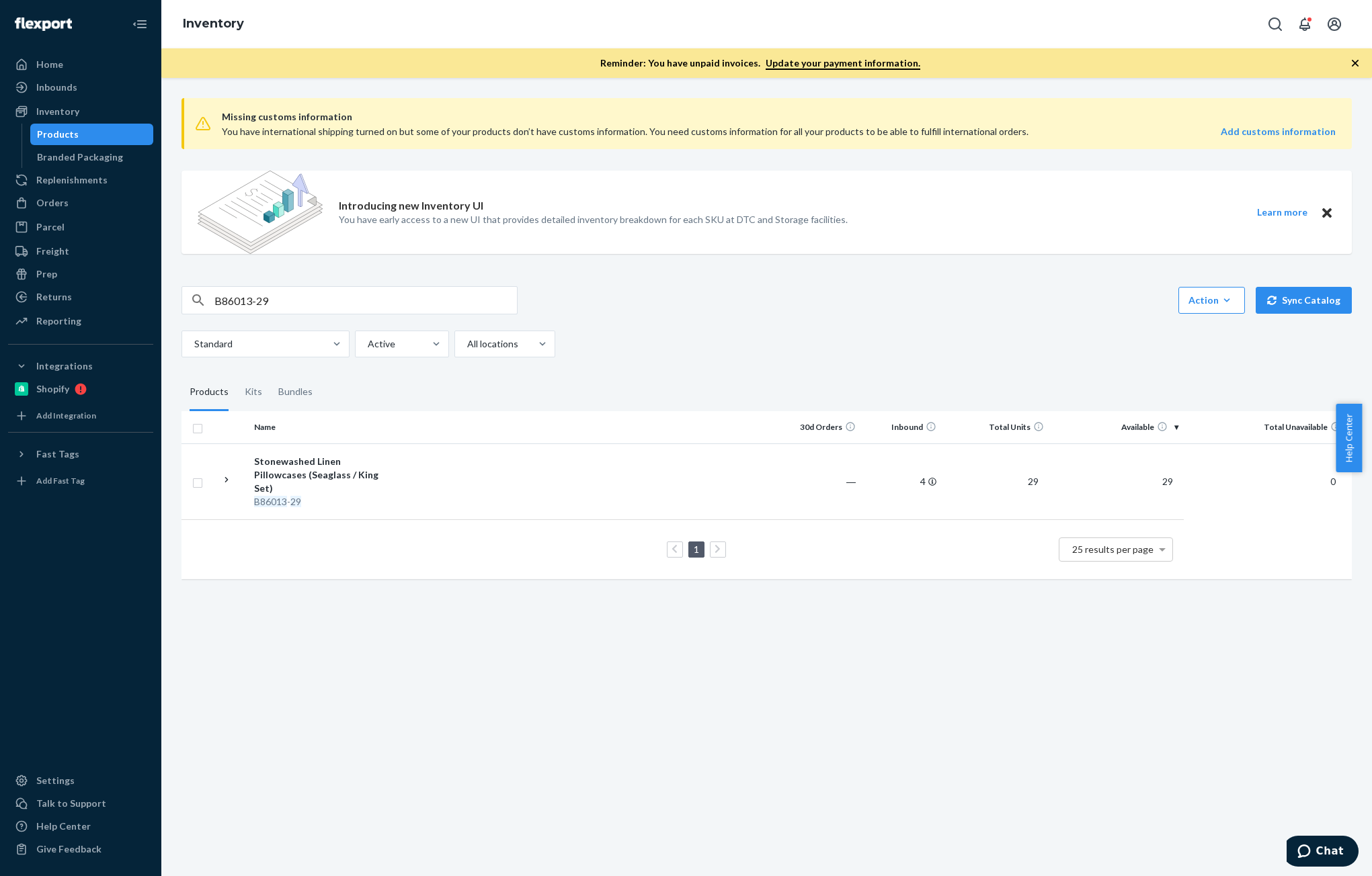
click at [293, 304] on input "B86013-29" at bounding box center [366, 300] width 303 height 27
paste input "B86015-29"
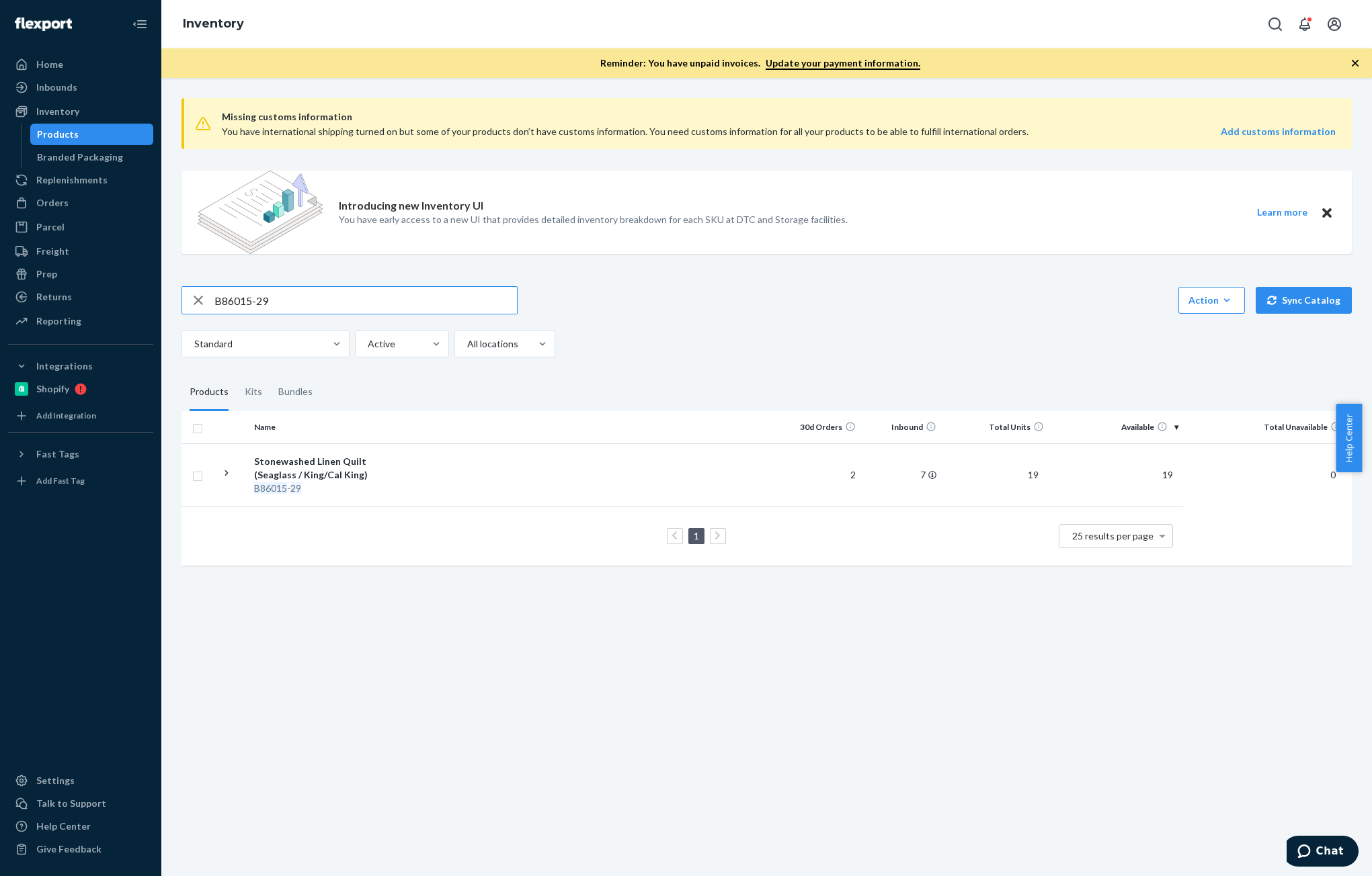
click at [306, 302] on input "B86015-29" at bounding box center [366, 300] width 303 height 27
paste input "6"
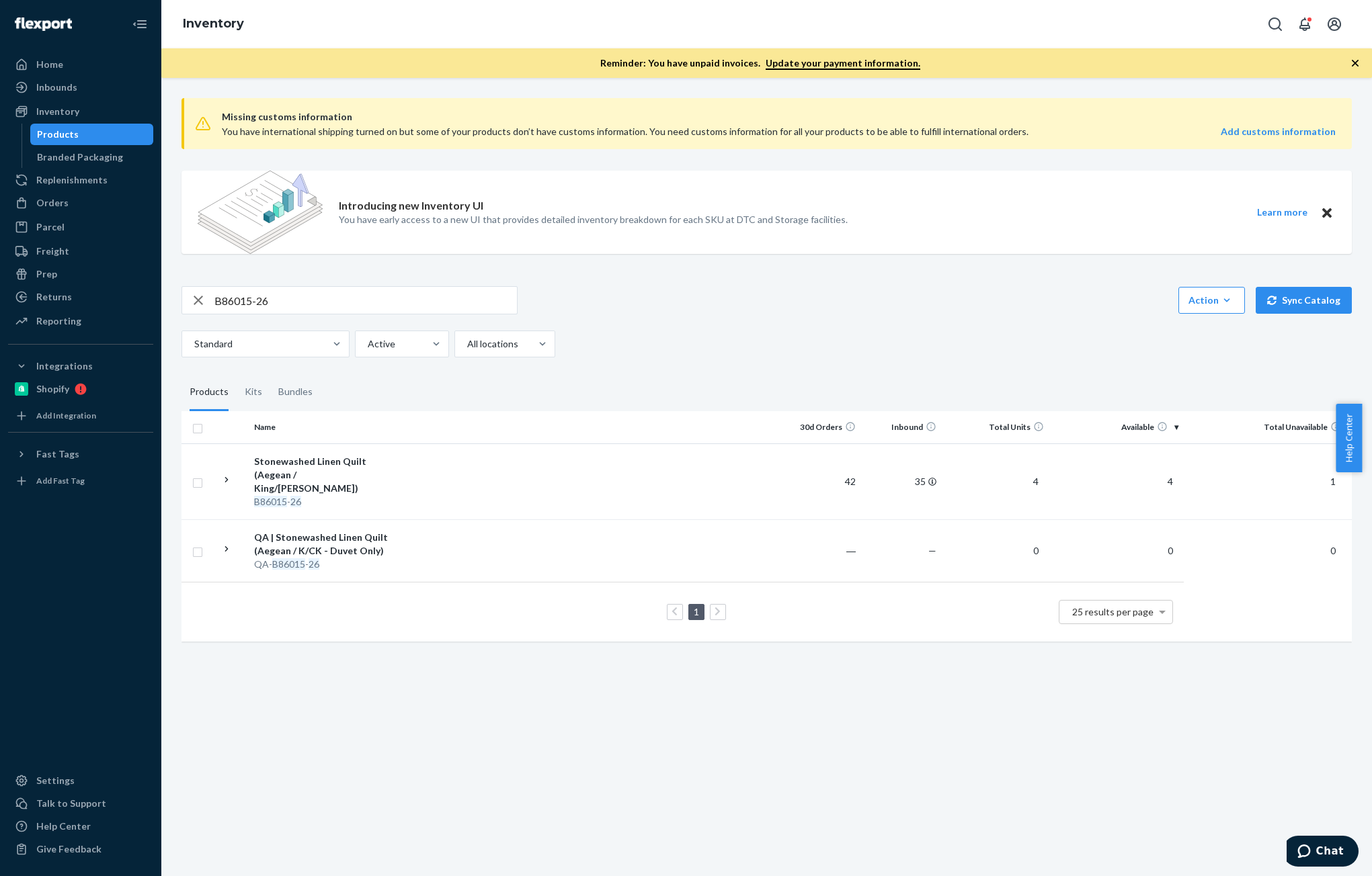
click at [333, 301] on input "B86015-26" at bounding box center [366, 300] width 303 height 27
paste input "3"
type input "B86013-26"
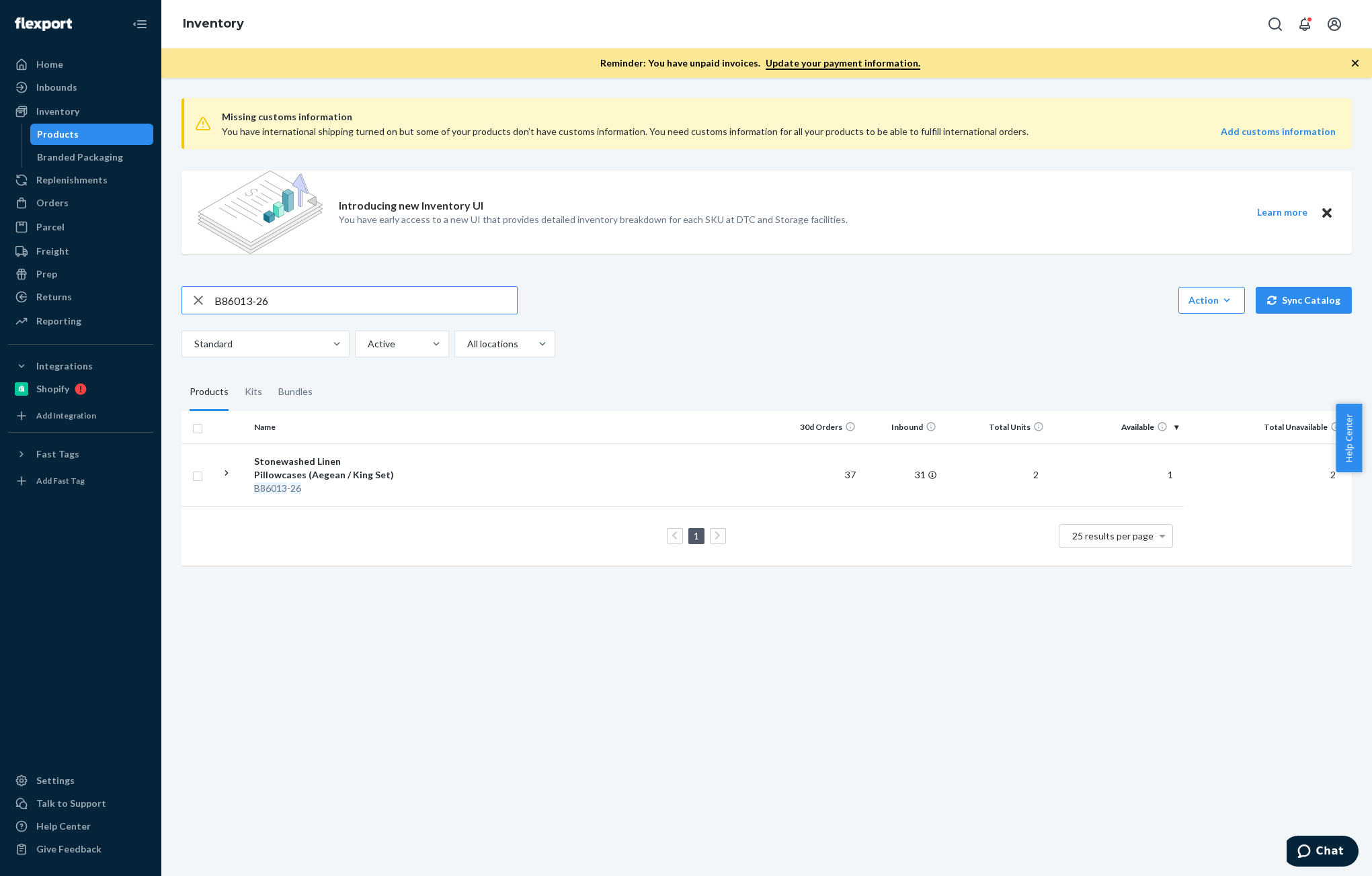
click at [288, 311] on input "B86013-26" at bounding box center [366, 300] width 303 height 27
click at [349, 305] on input "text" at bounding box center [366, 300] width 303 height 27
paste input "B86008-26"
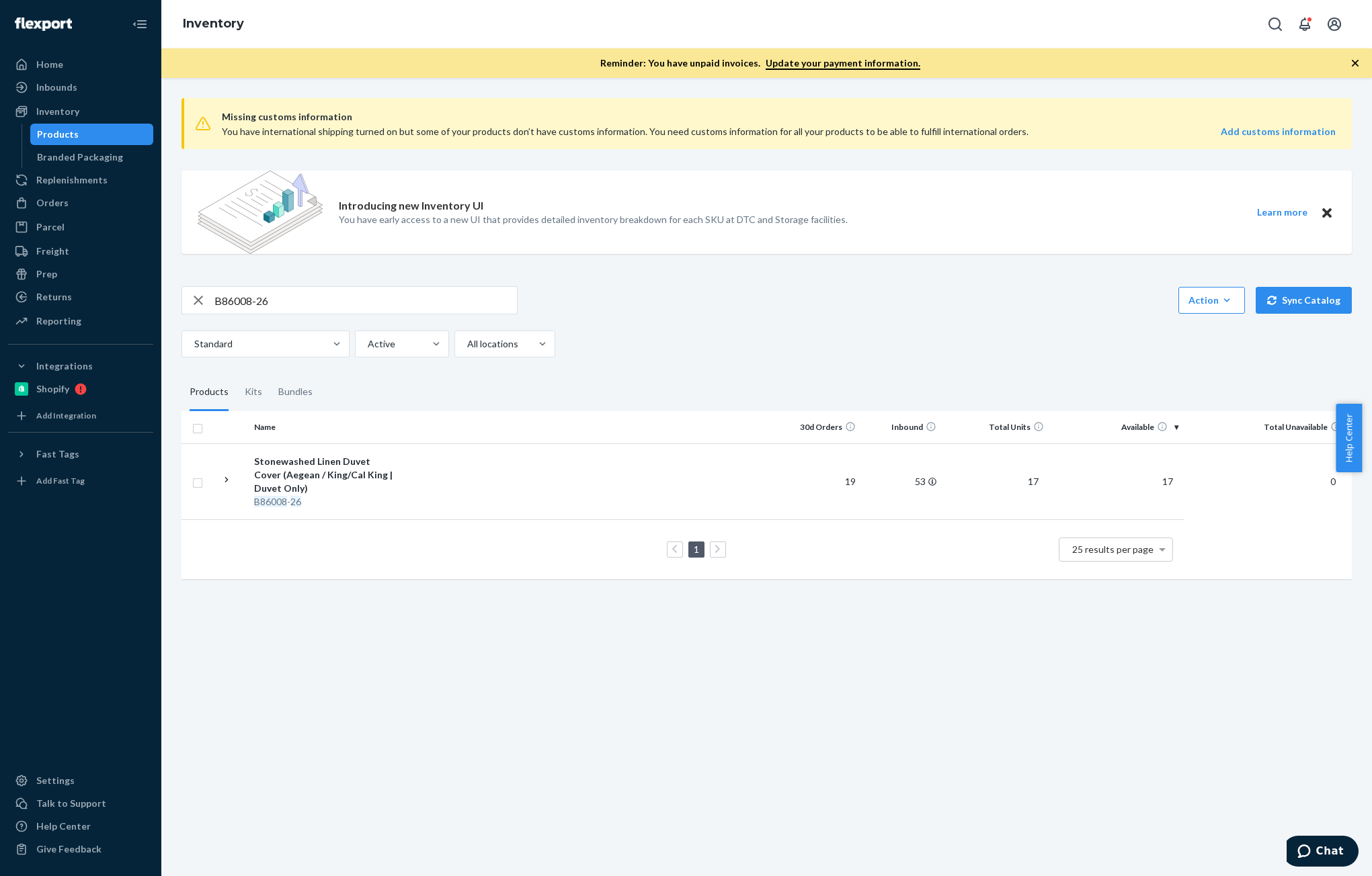
click at [301, 306] on input "B86008-26" at bounding box center [366, 300] width 303 height 27
paste input "3"
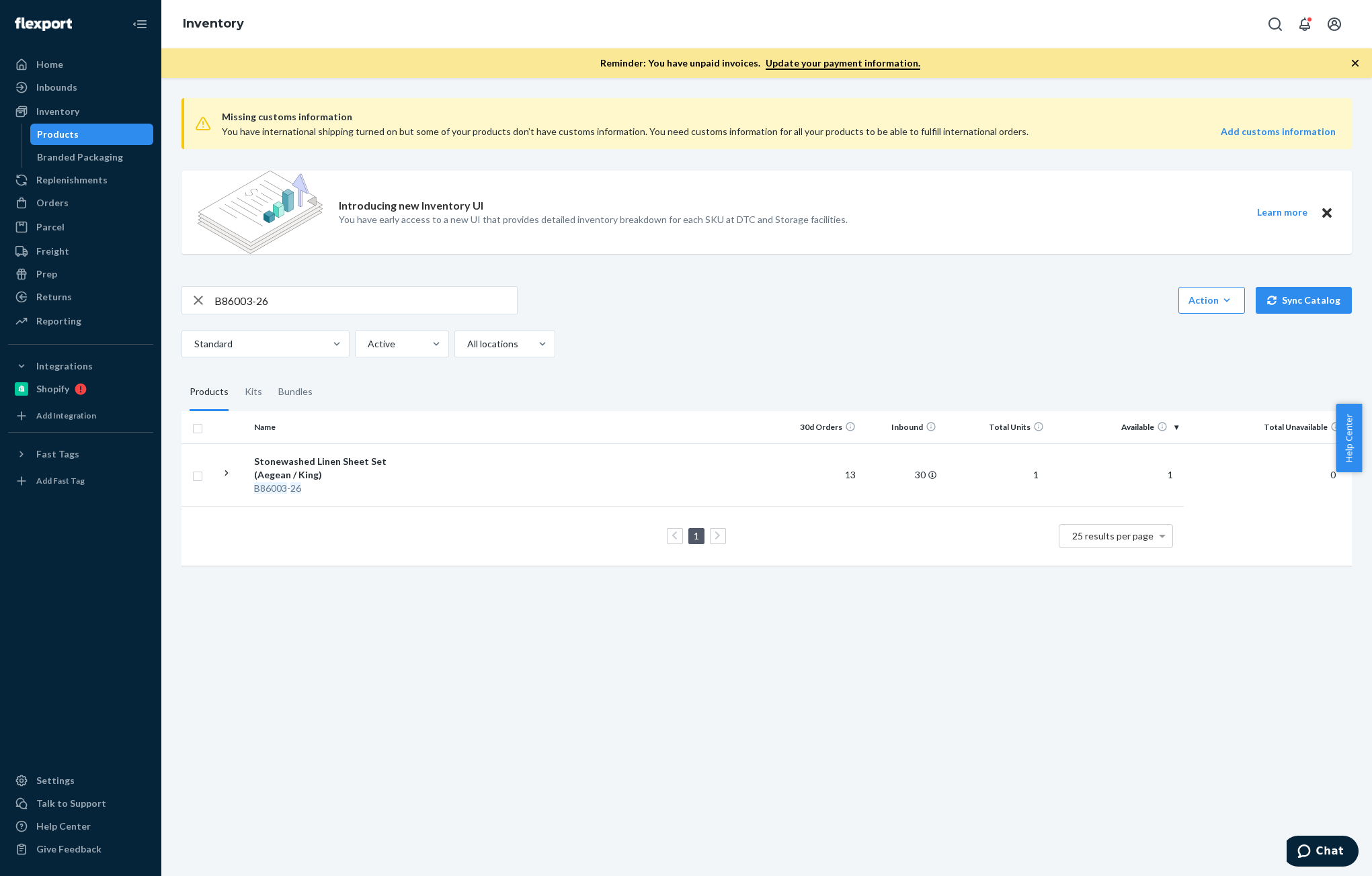
click at [311, 306] on input "B86003-26" at bounding box center [366, 300] width 303 height 27
paste input "8-29"
type input "B86008-29"
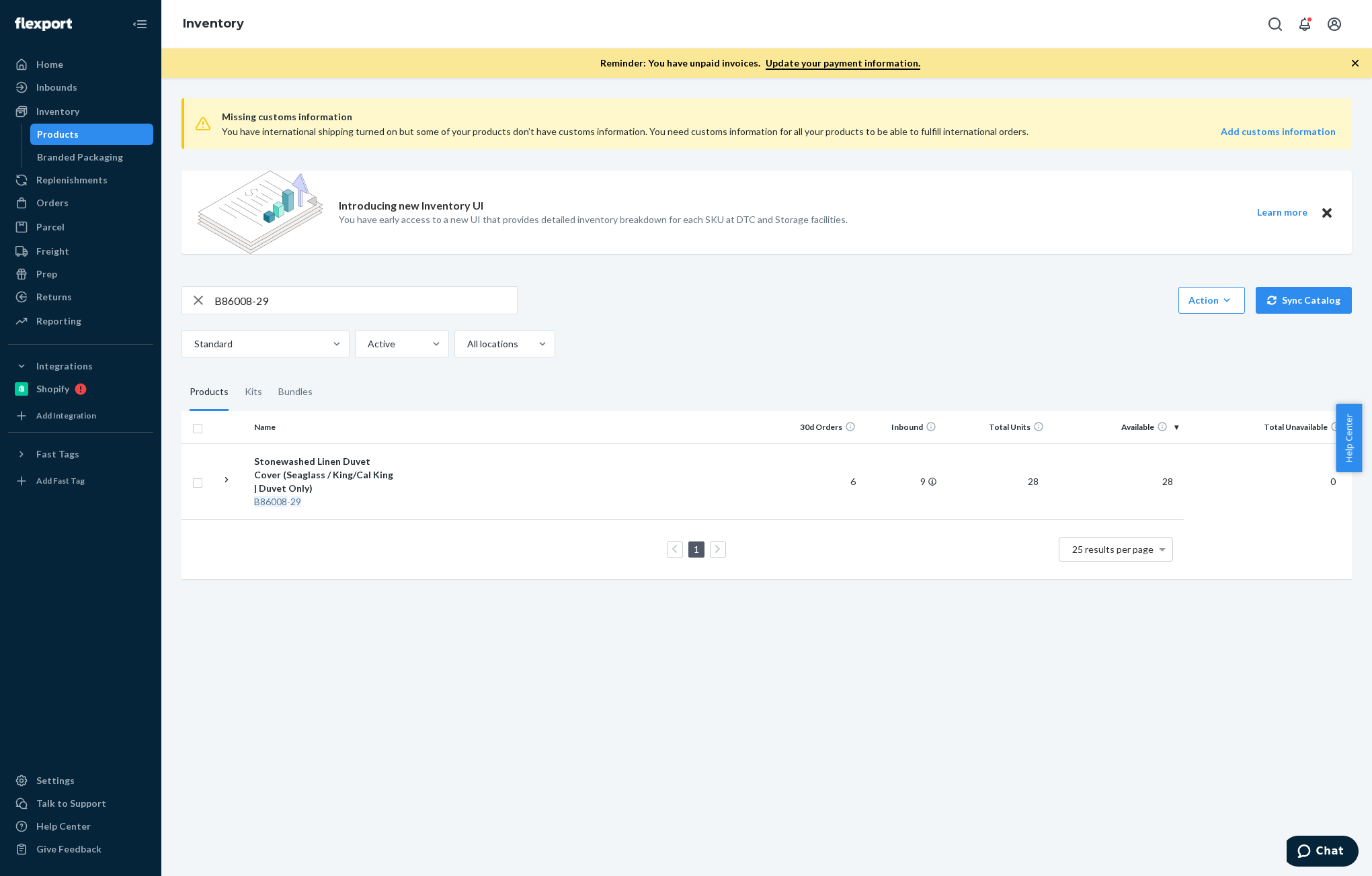
click at [1186, 687] on div "Missing customs information You have international shipping turned on but some …" at bounding box center [767, 477] width 1211 height 798
